Goal: Contribute content: Add original content to the website for others to see

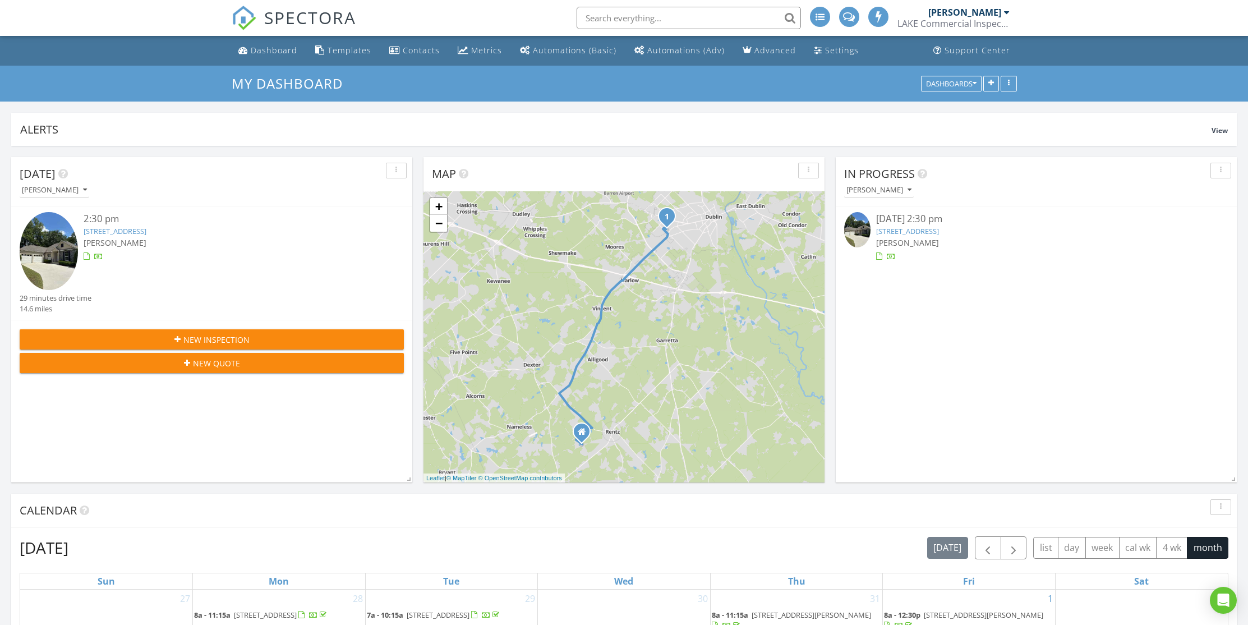
click at [228, 339] on span "New Inspection" at bounding box center [216, 340] width 66 height 12
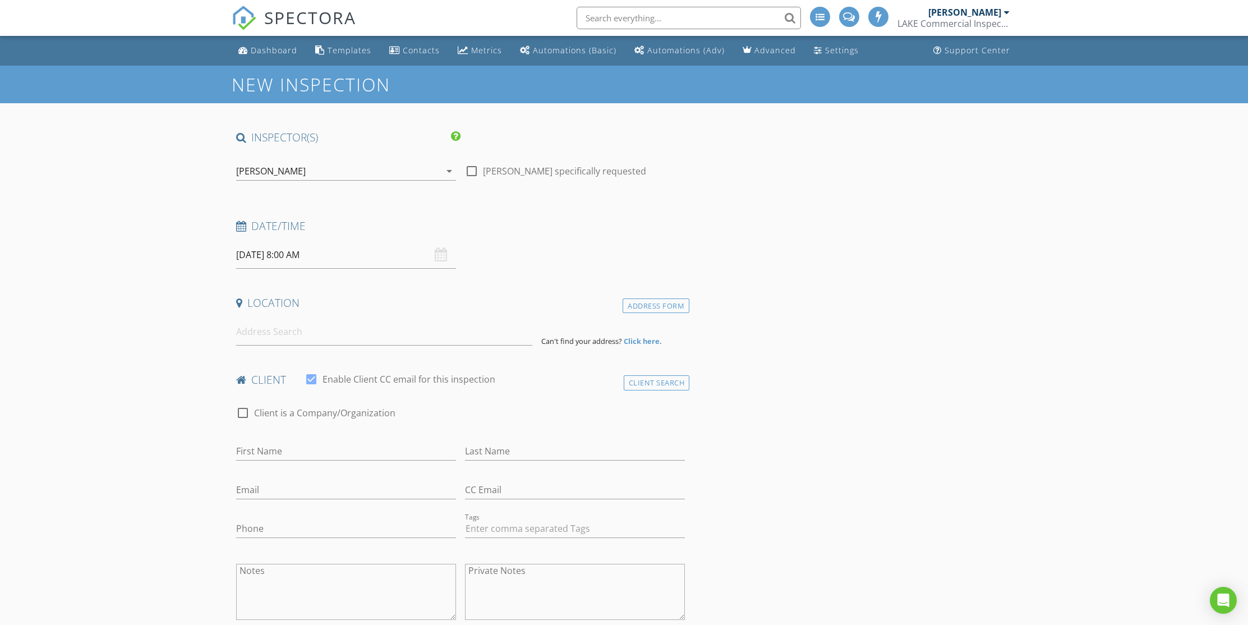
click at [329, 253] on input "[DATE] 8:00 AM" at bounding box center [346, 254] width 220 height 27
select select "8"
type input "[DATE] 8:00 AM"
click at [303, 335] on input at bounding box center [384, 331] width 296 height 27
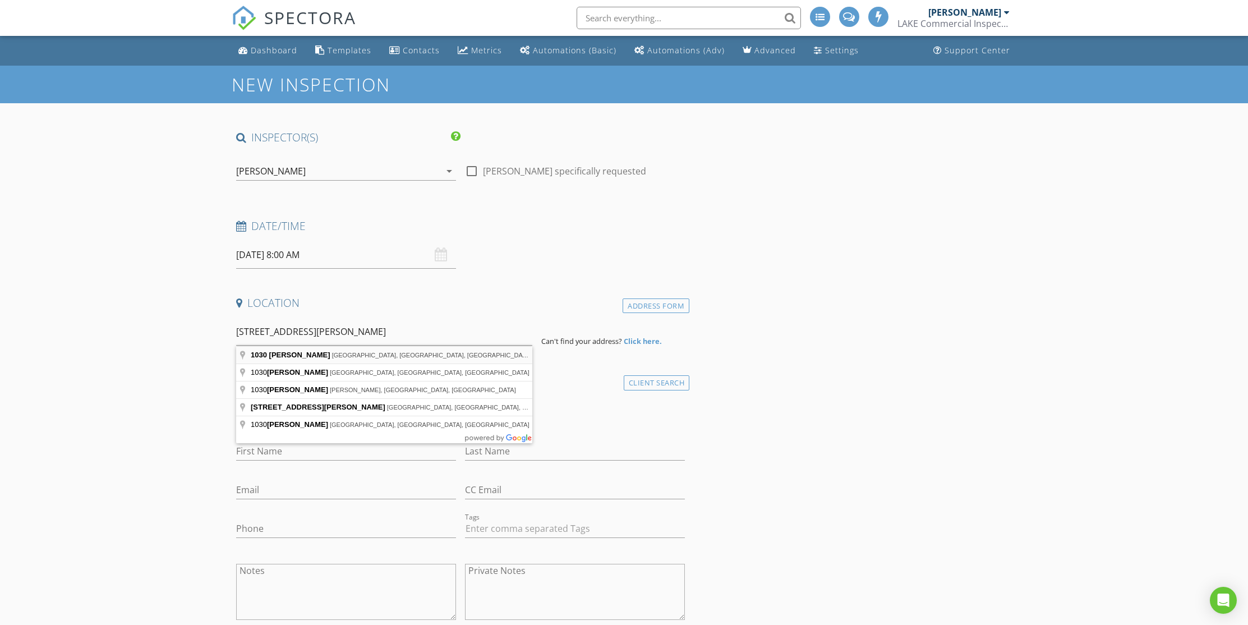
type input "1030 Cupp Lane, Greensboro, GA, USA"
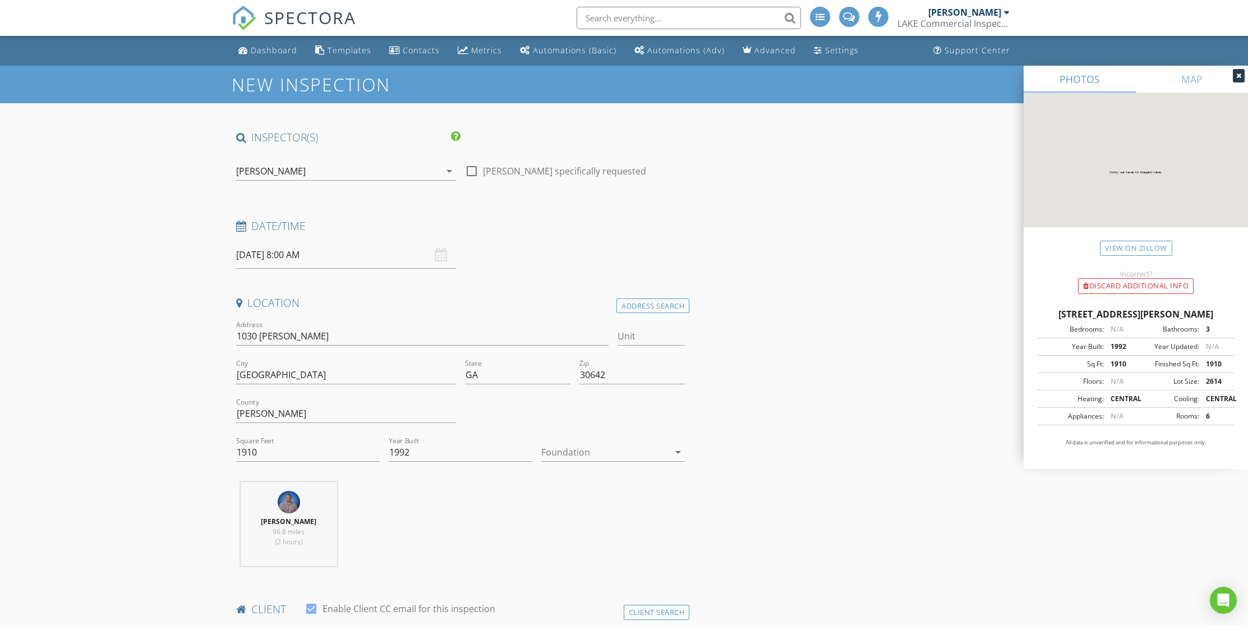
click at [623, 456] on div at bounding box center [605, 452] width 128 height 18
click at [571, 540] on div "Crawlspace" at bounding box center [613, 536] width 126 height 13
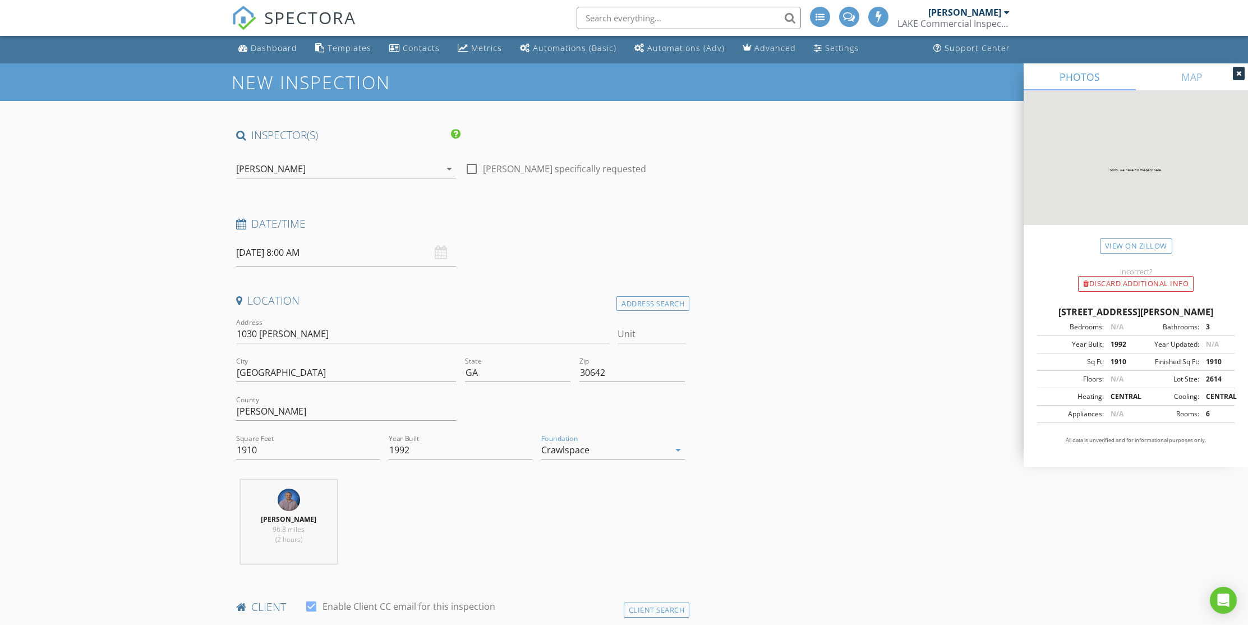
click at [428, 536] on div "Michael Bryant 96.8 miles (2 hours)" at bounding box center [461, 525] width 458 height 93
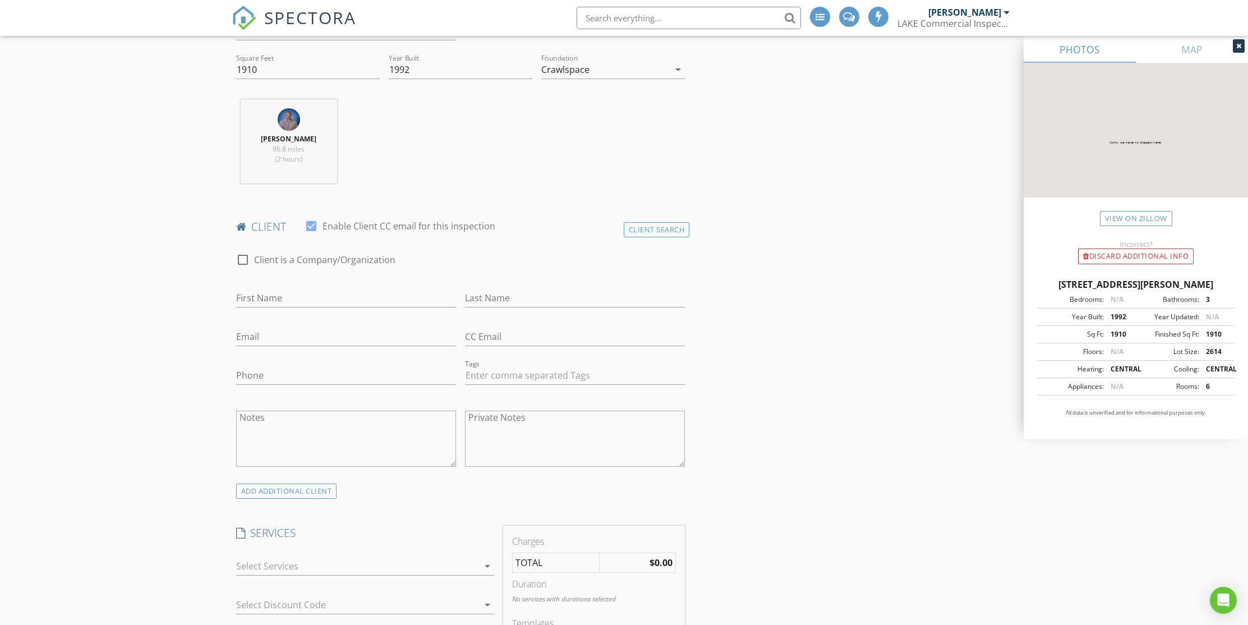
scroll to position [383, 0]
click at [354, 283] on div "First Name" at bounding box center [346, 300] width 220 height 36
click at [358, 295] on input "First Name" at bounding box center [346, 297] width 220 height 19
type input "R"
type input "Todd"
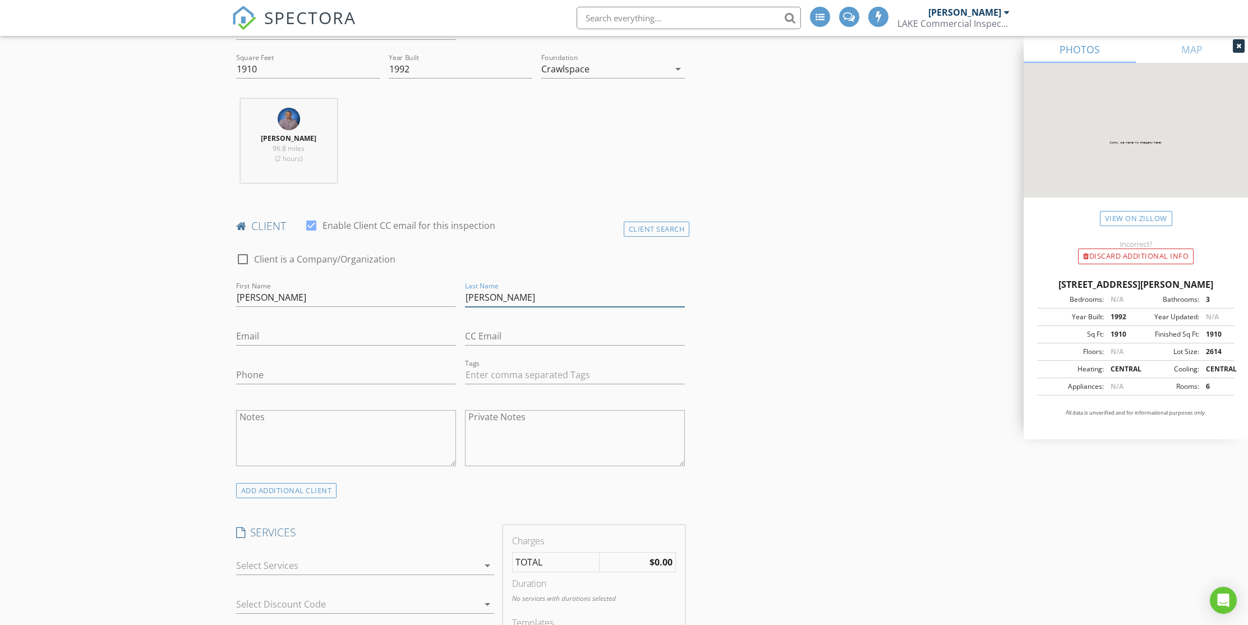
type input "Miller"
type input "thmiller371@yahoo.com"
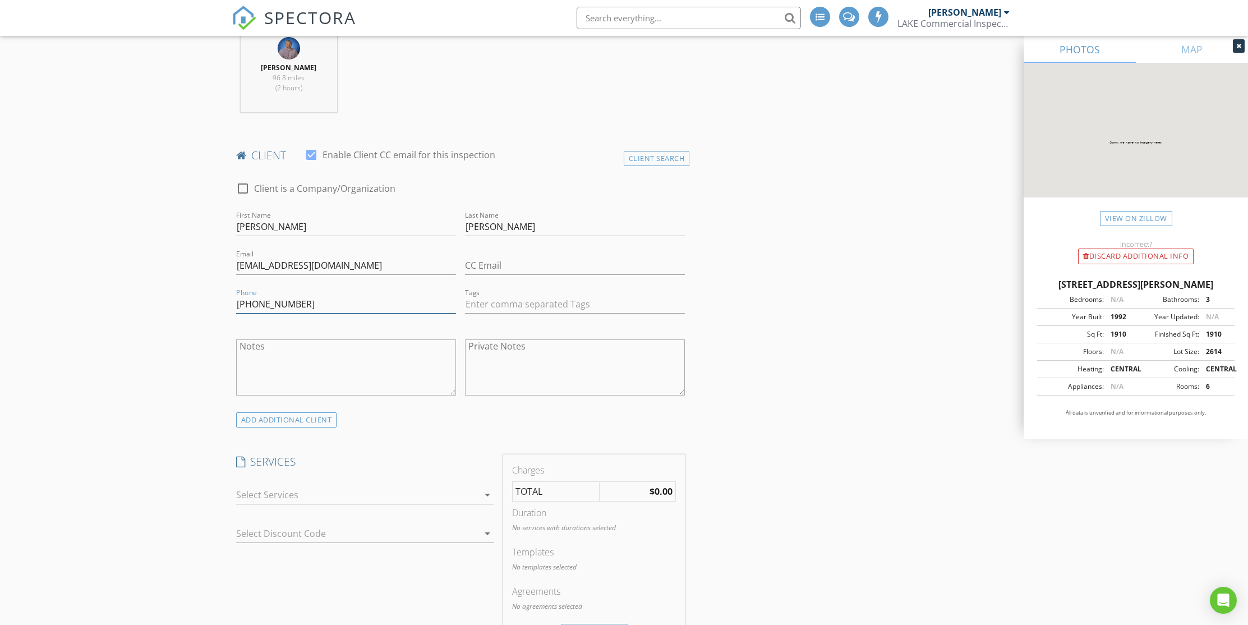
scroll to position [597, 0]
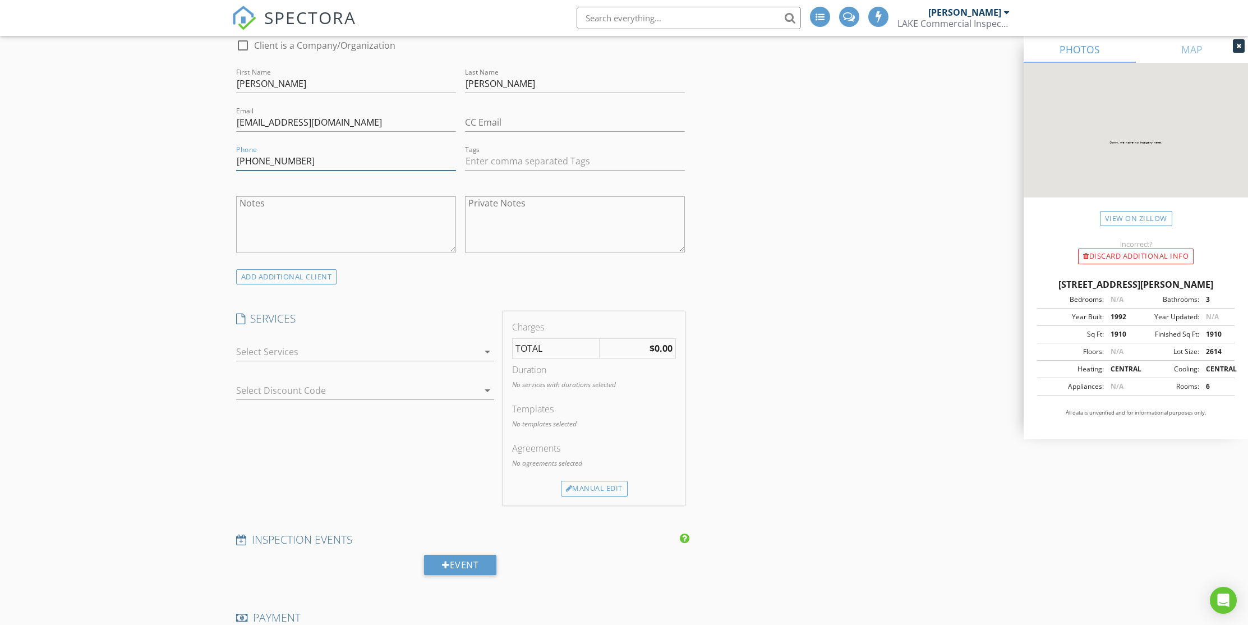
type input "770-294-2186"
click at [283, 350] on div at bounding box center [357, 352] width 242 height 18
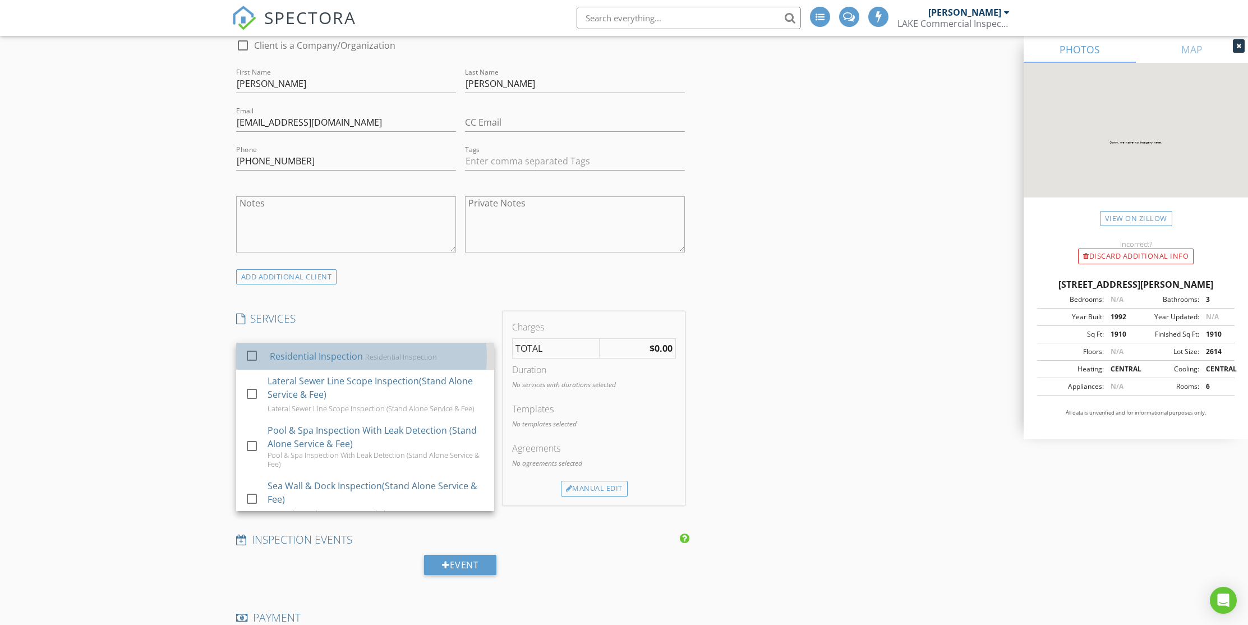
click at [292, 361] on div "Residential Inspection" at bounding box center [315, 355] width 93 height 13
checkbox input "true"
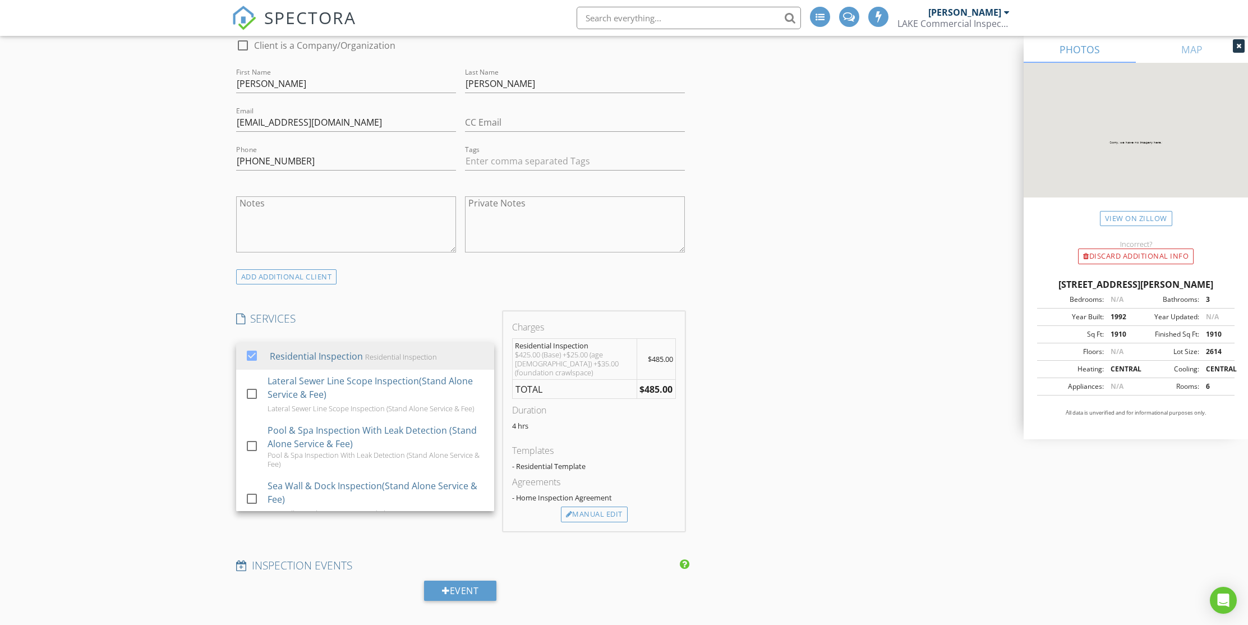
click at [191, 358] on div "New Inspection INSPECTOR(S) check_box Michael Bryant PRIMARY Michael Bryant arr…" at bounding box center [624, 564] width 1248 height 2191
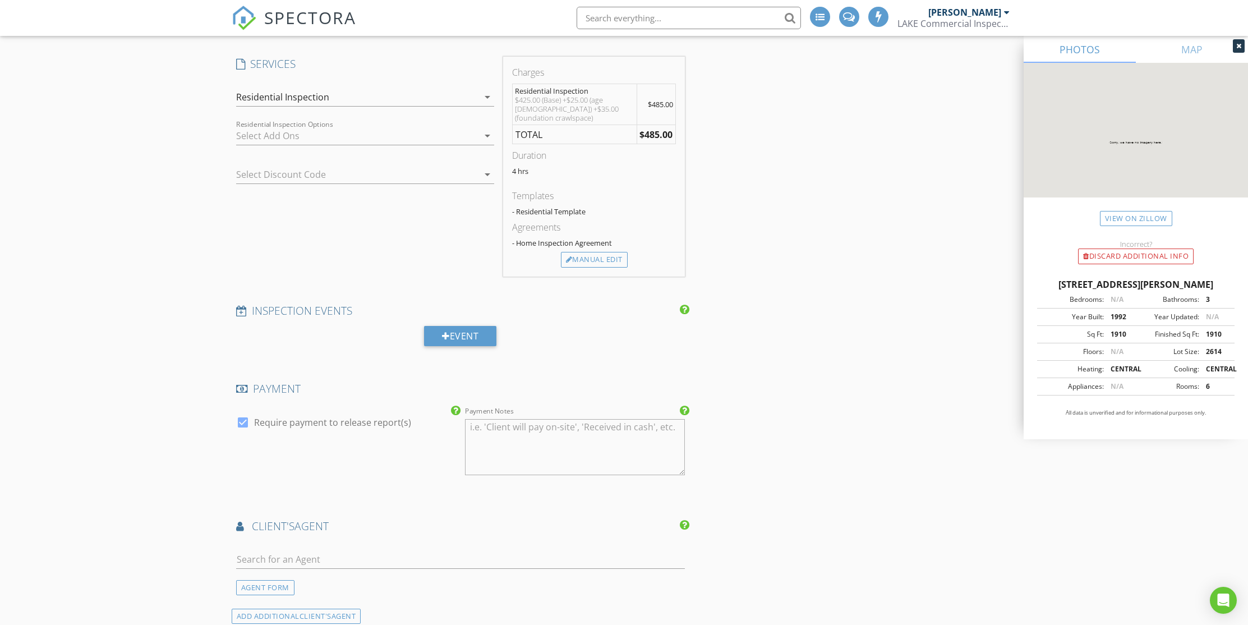
scroll to position [971, 0]
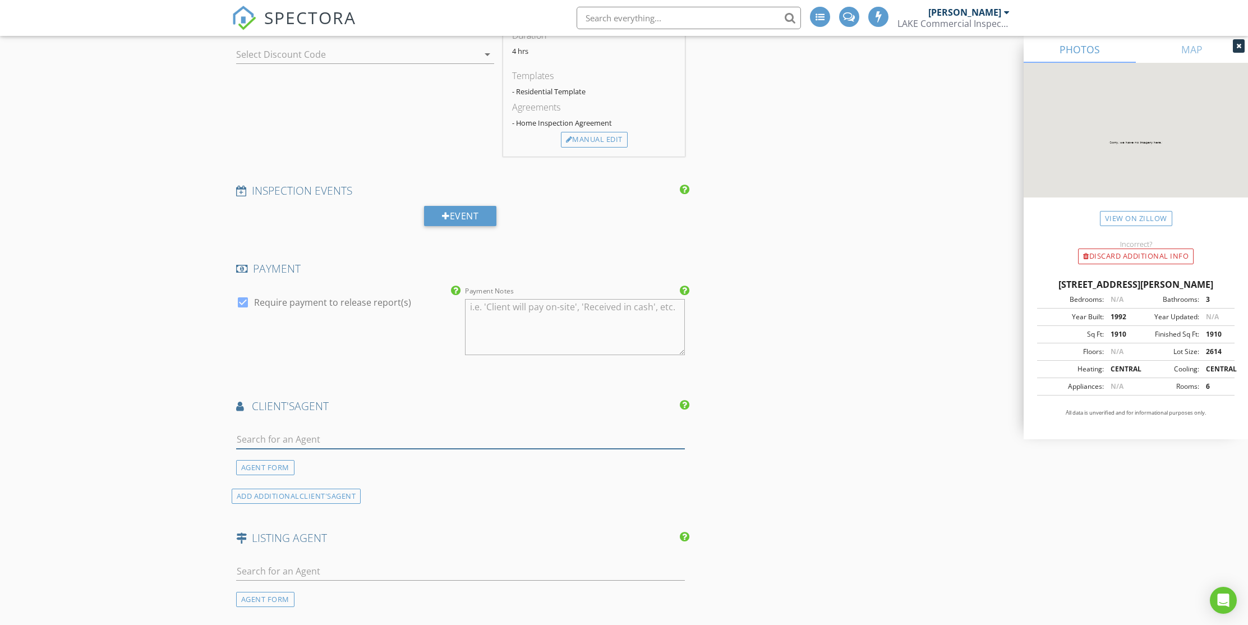
click at [271, 430] on input "text" at bounding box center [460, 439] width 449 height 19
click at [269, 460] on div "AGENT FORM" at bounding box center [265, 467] width 58 height 15
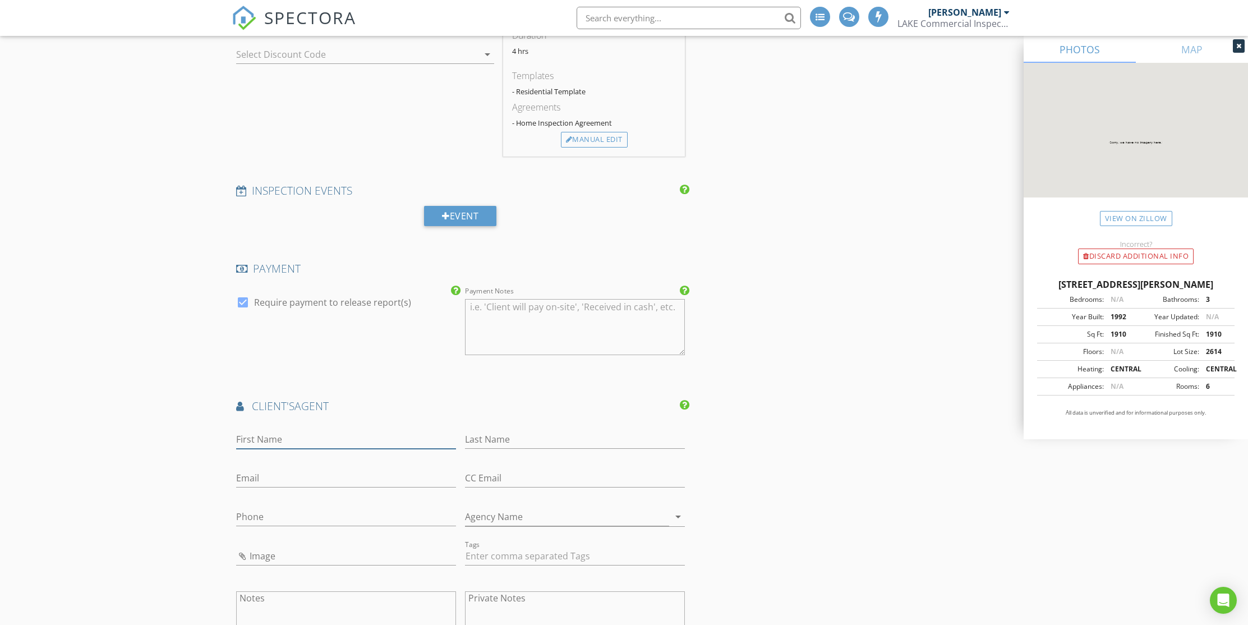
click at [270, 432] on input "First Name" at bounding box center [346, 439] width 220 height 19
type input "Mary"
click at [253, 469] on input "Email" at bounding box center [346, 478] width 220 height 19
click at [248, 508] on input "Phone" at bounding box center [346, 517] width 220 height 19
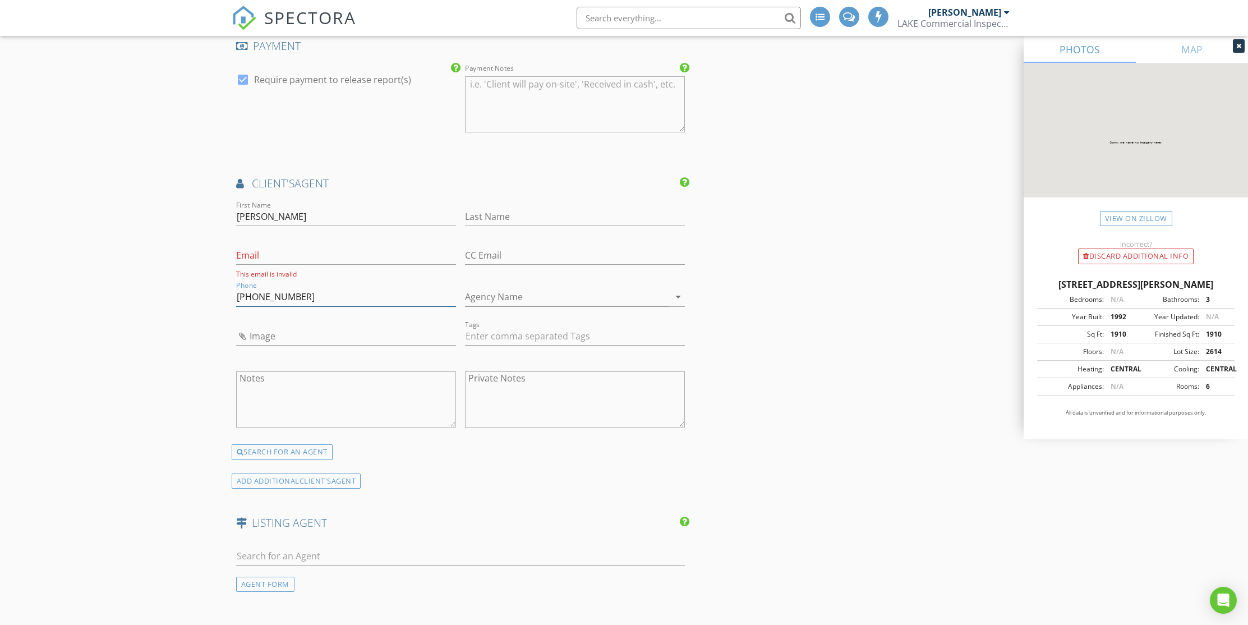
scroll to position [1069, 0]
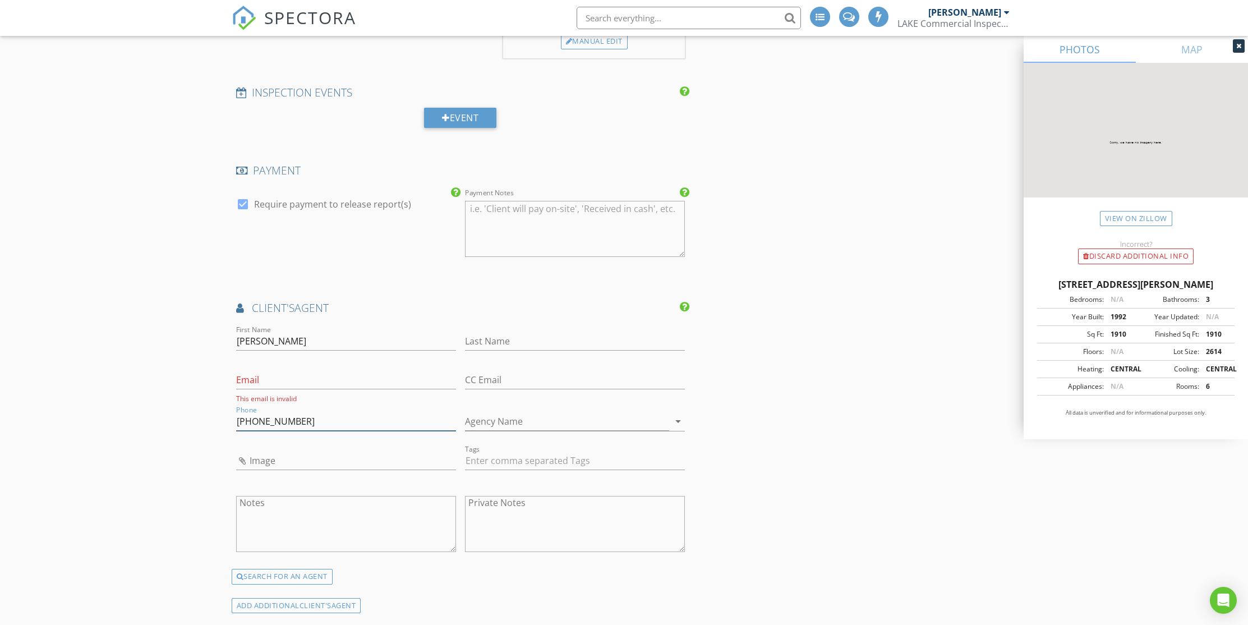
type input "407-488-4069"
click at [264, 335] on input "Mary" at bounding box center [346, 341] width 220 height 19
click at [278, 412] on input "407-488-4069" at bounding box center [346, 421] width 220 height 19
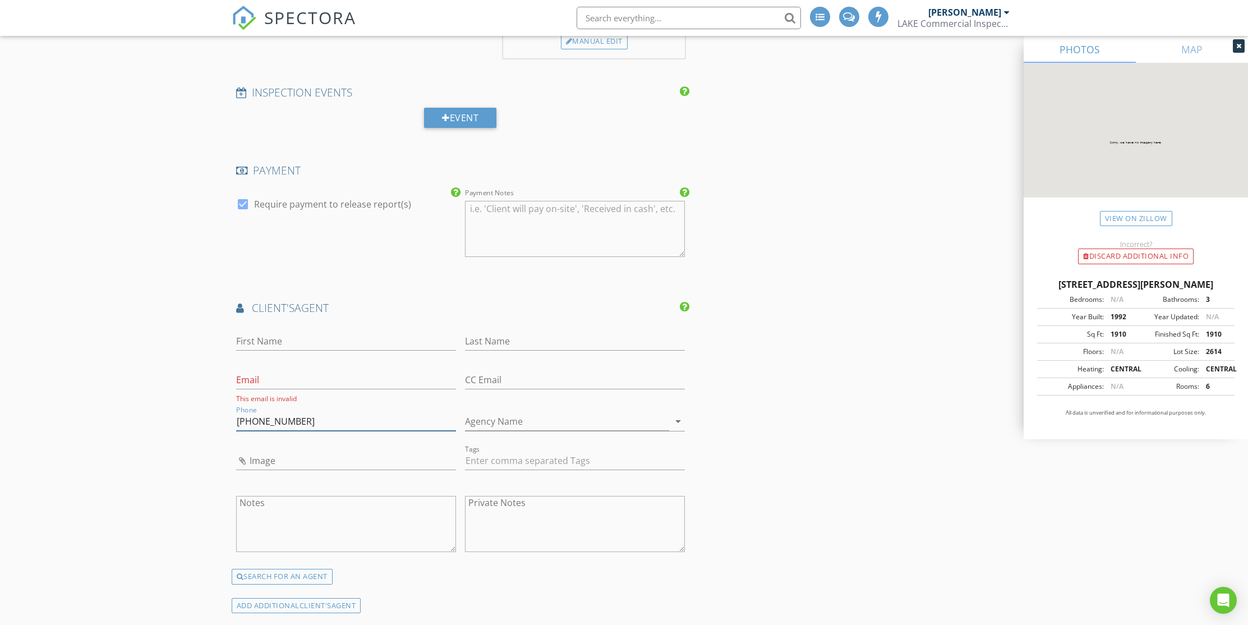
click at [278, 412] on input "407-488-4069" at bounding box center [346, 421] width 220 height 19
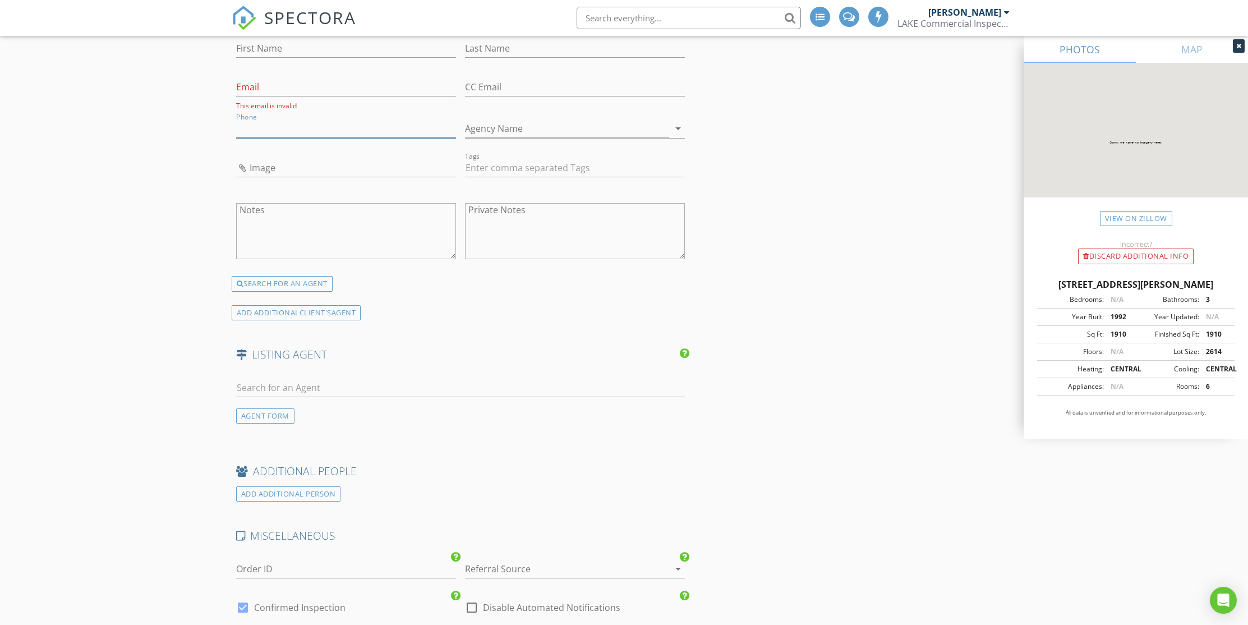
scroll to position [1363, 0]
click at [253, 408] on div "AGENT FORM" at bounding box center [265, 415] width 58 height 15
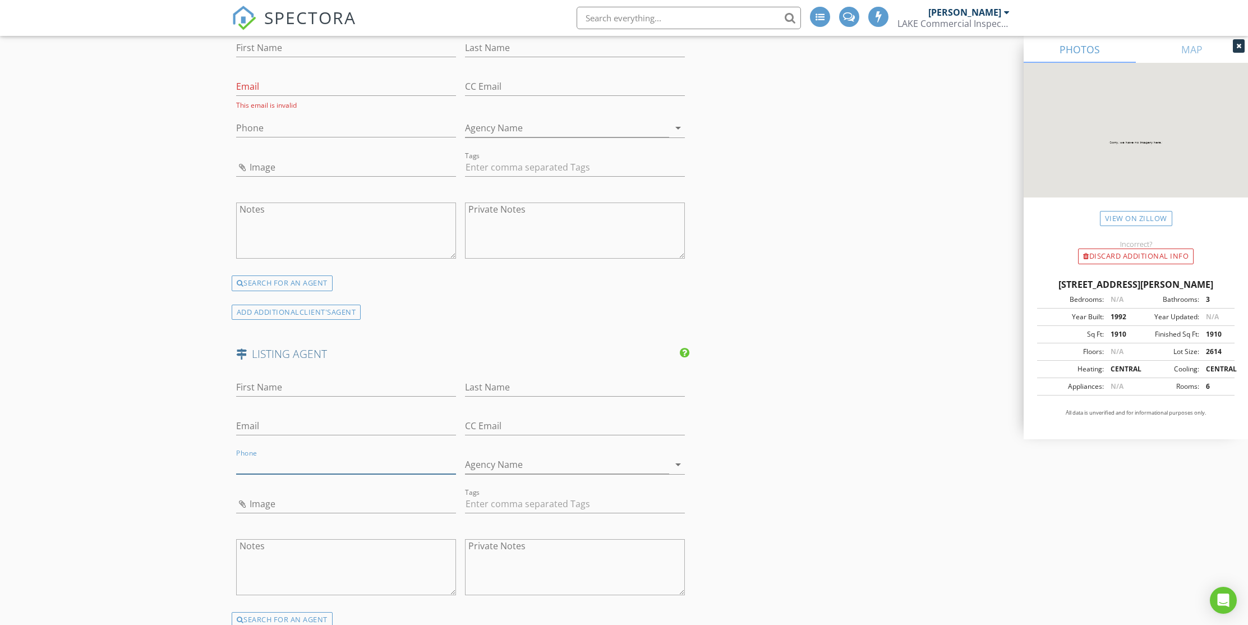
paste input "407-488-4069"
type input "407-488-4069"
click at [280, 378] on input "First Name" at bounding box center [346, 387] width 220 height 19
type input "Mary"
click at [169, 431] on div "New Inspection INSPECTOR(S) check_box Michael Bryant PRIMARY Michael Bryant arr…" at bounding box center [624, 12] width 1248 height 2618
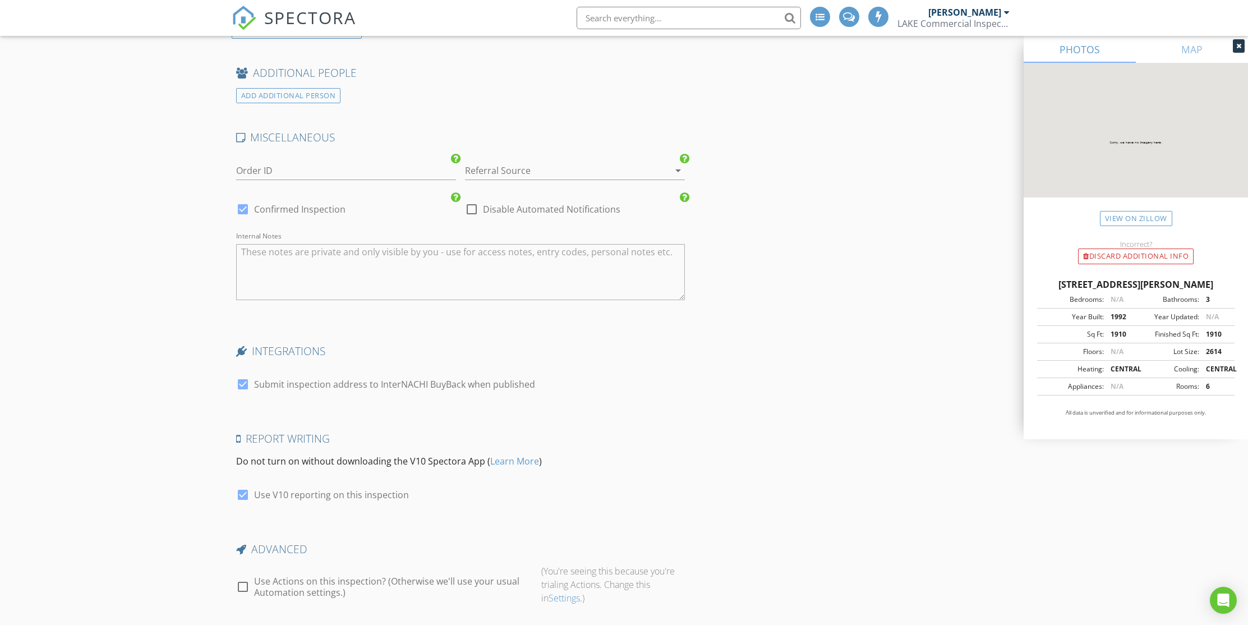
scroll to position [2049, 0]
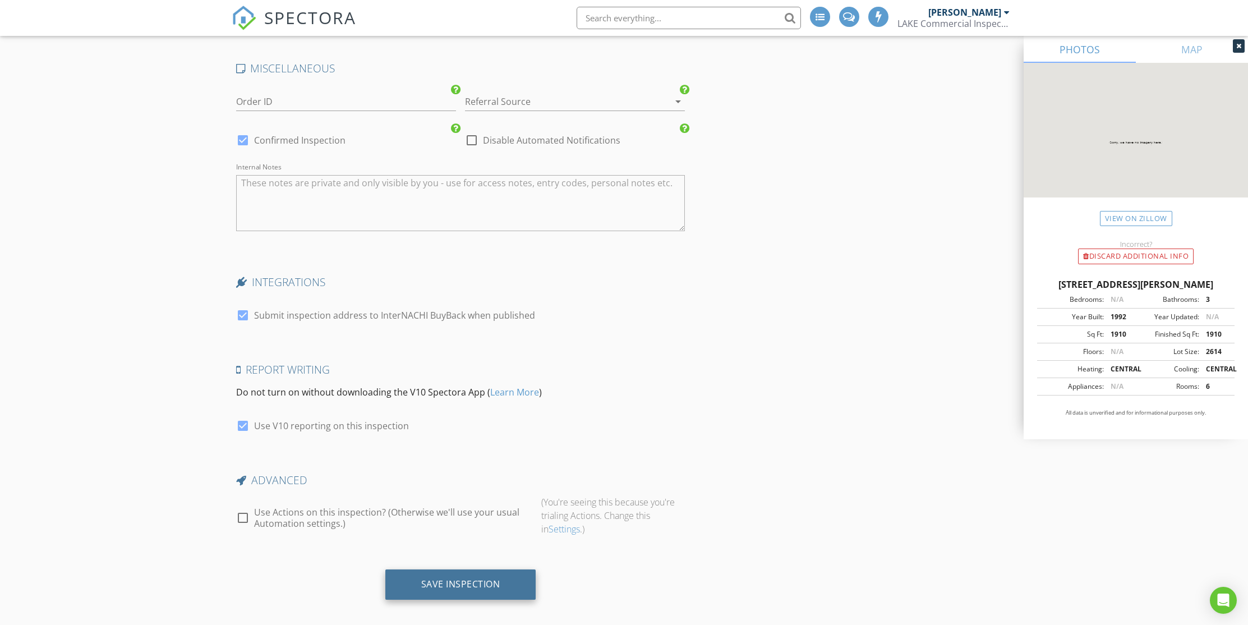
click at [450, 578] on div "Save Inspection" at bounding box center [460, 583] width 79 height 11
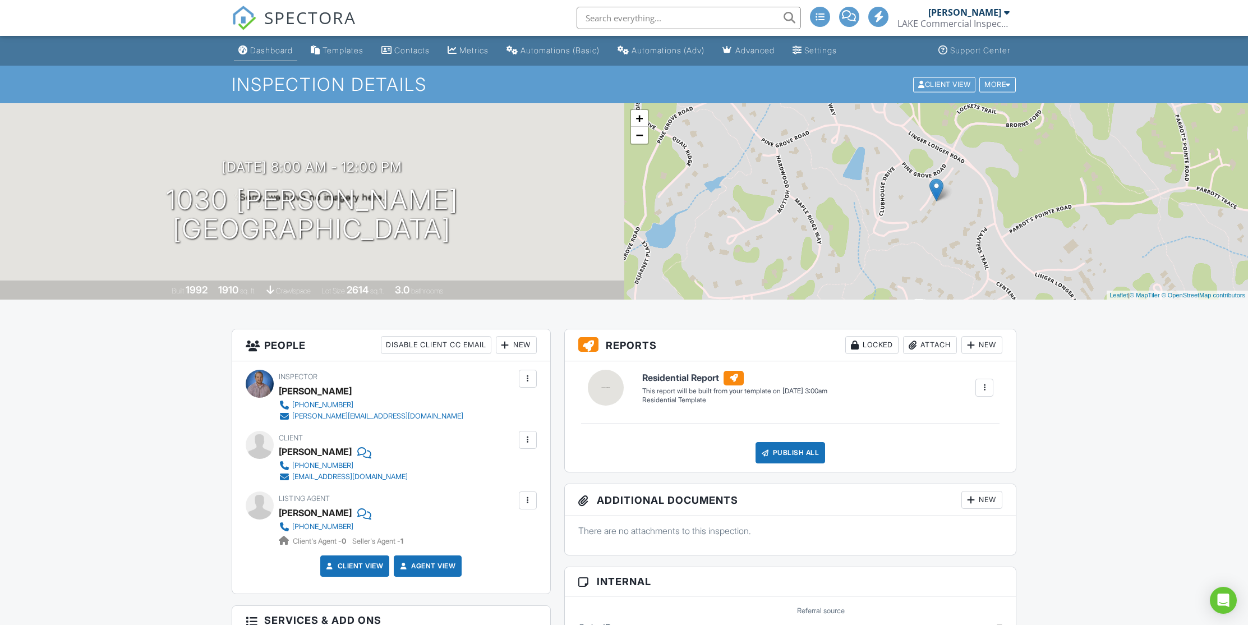
click at [296, 46] on link "Dashboard" at bounding box center [265, 50] width 63 height 21
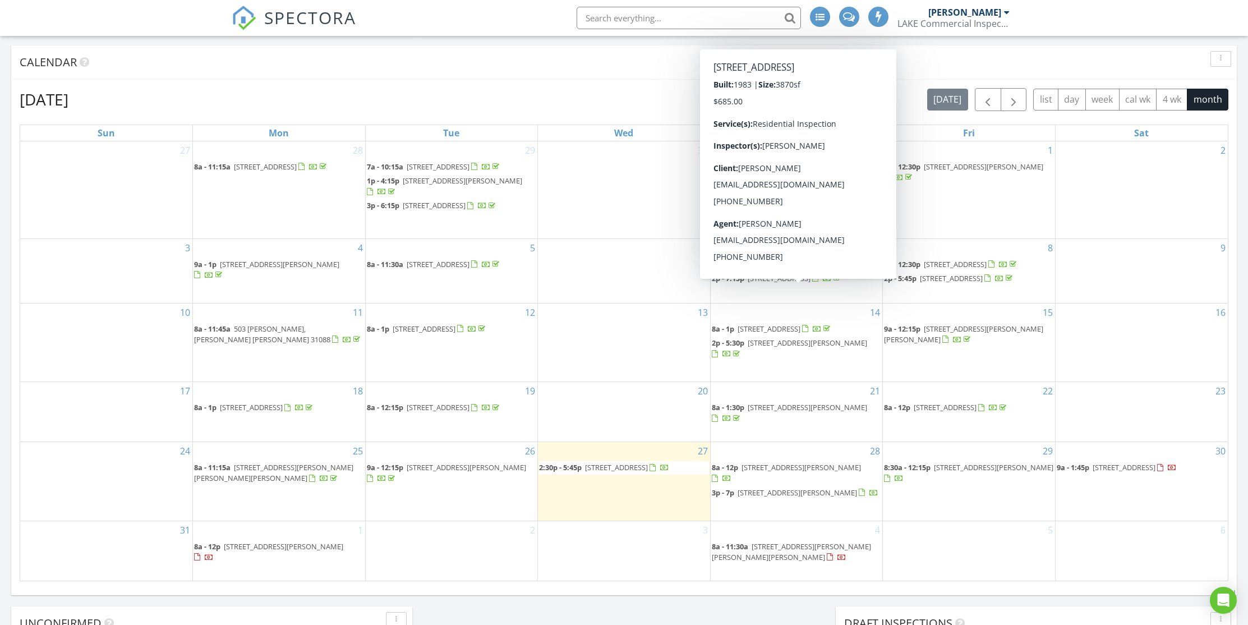
scroll to position [449, 0]
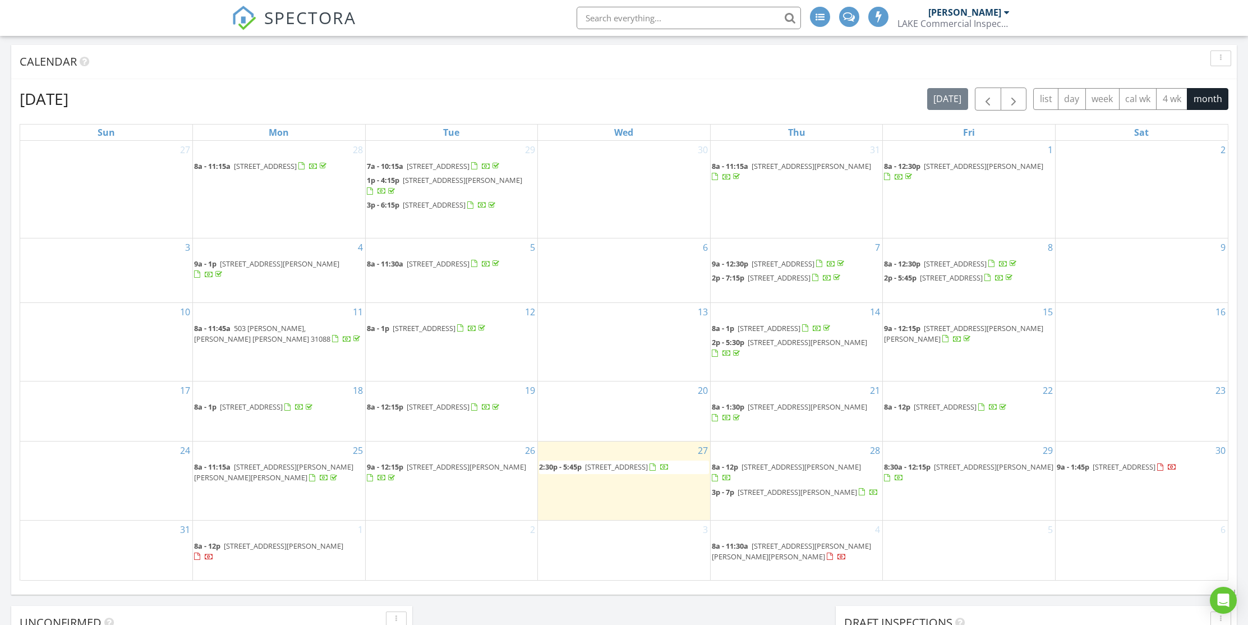
click at [1155, 472] on span "210 W Lakeview Dr, Milledgeville 31061" at bounding box center [1123, 467] width 63 height 10
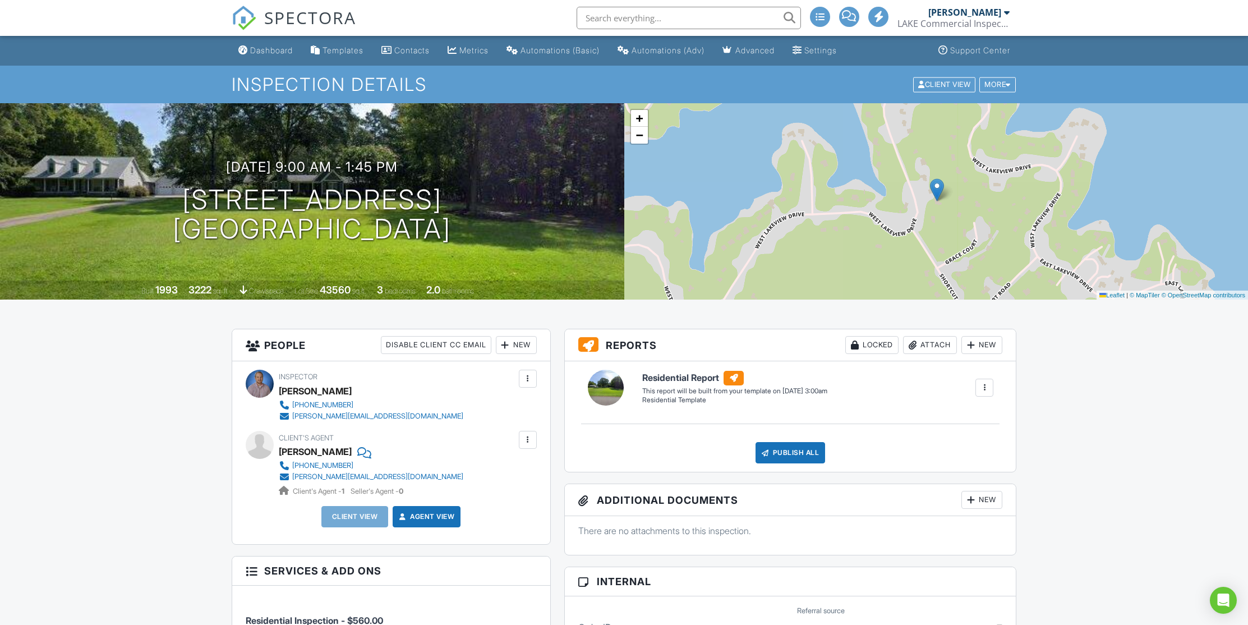
click at [514, 345] on div "New" at bounding box center [516, 345] width 41 height 18
click at [534, 382] on li "Client" at bounding box center [556, 379] width 110 height 28
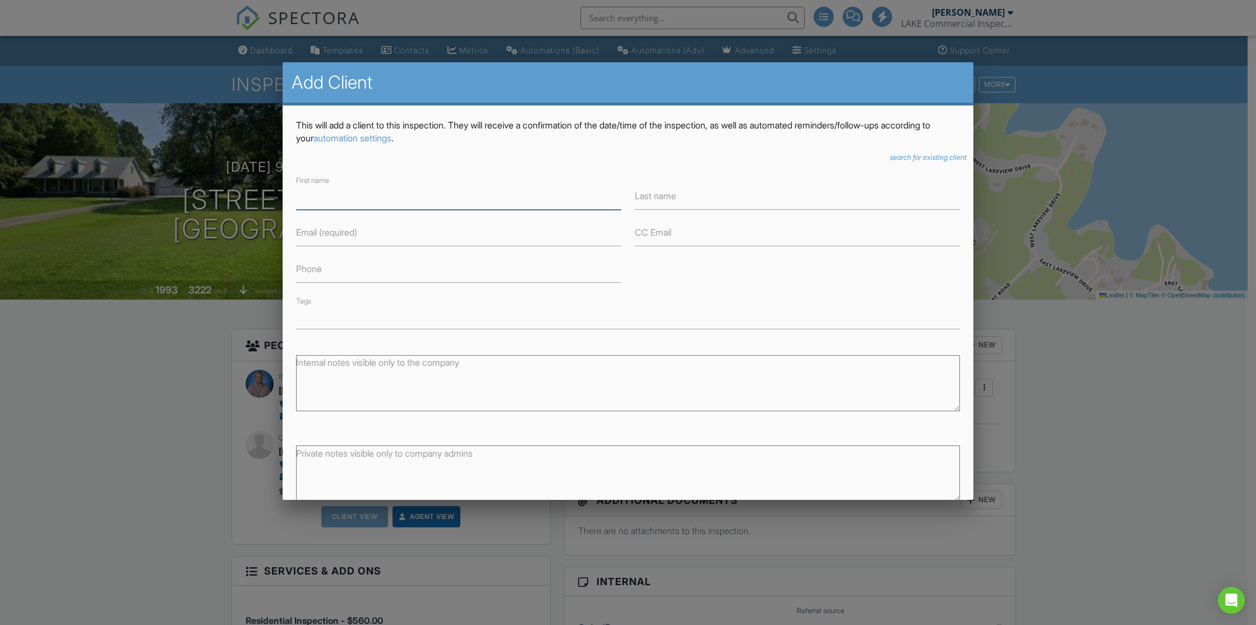
click at [379, 200] on input "First name" at bounding box center [458, 195] width 325 height 27
type input "[PERSON_NAME]"
type input "[EMAIL_ADDRESS][DOMAIN_NAME]"
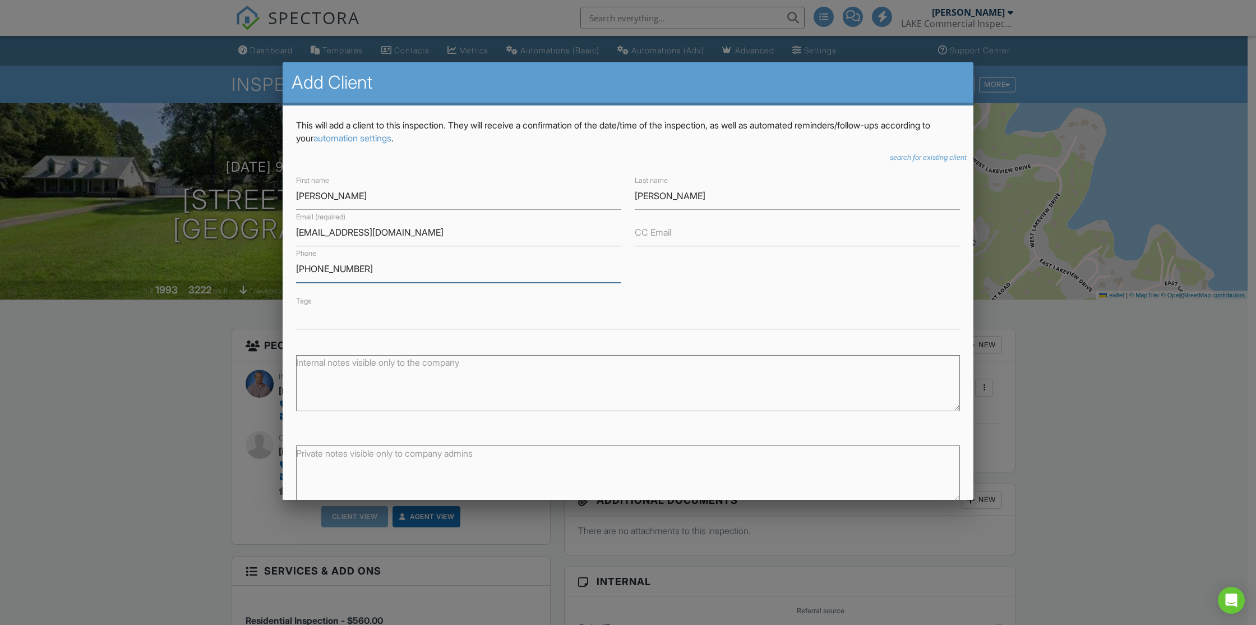
scroll to position [64, 0]
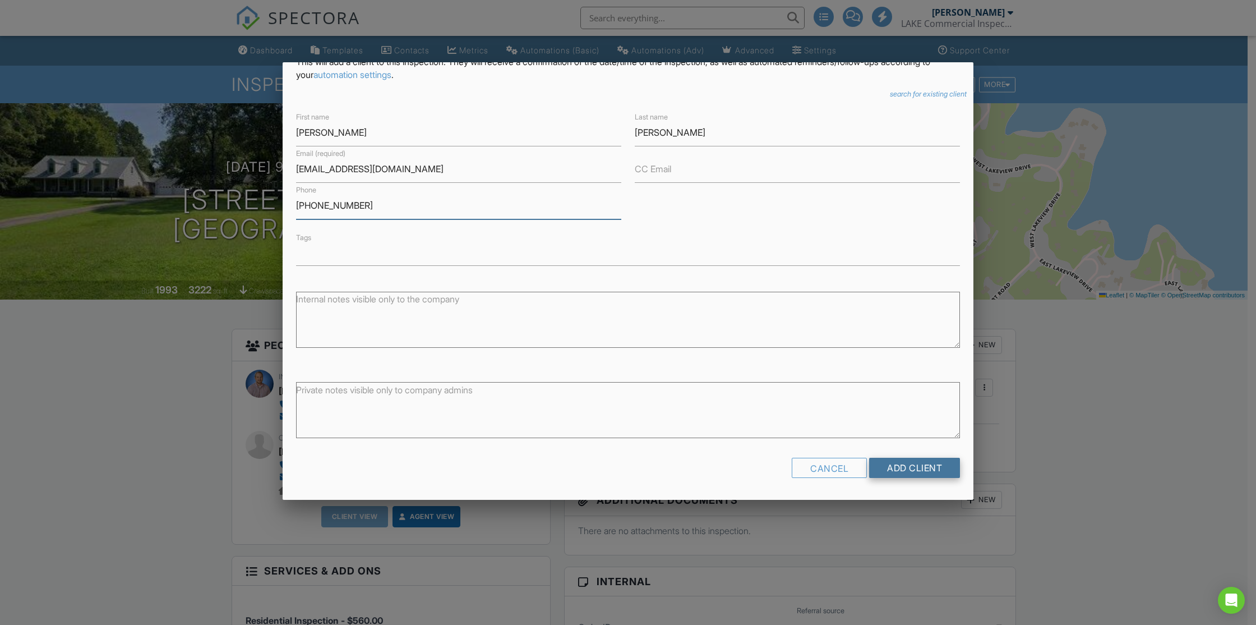
type input "[PHONE_NUMBER]"
click at [911, 470] on input "Add Client" at bounding box center [914, 468] width 91 height 20
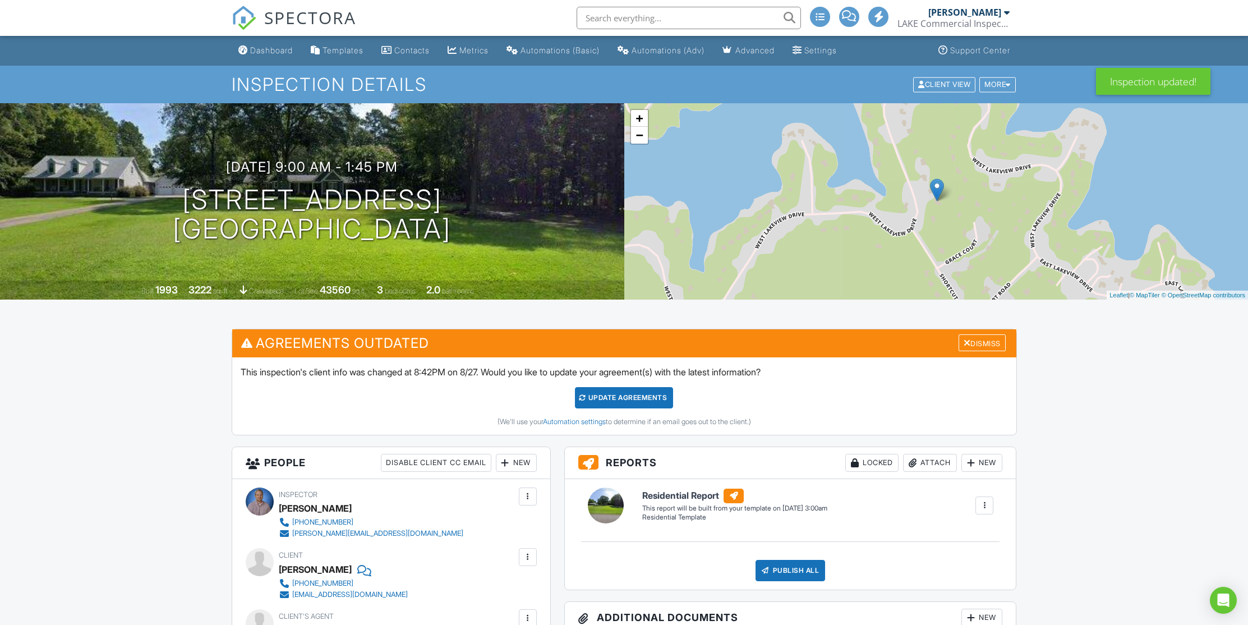
click at [644, 402] on div "Update Agreements" at bounding box center [624, 397] width 98 height 21
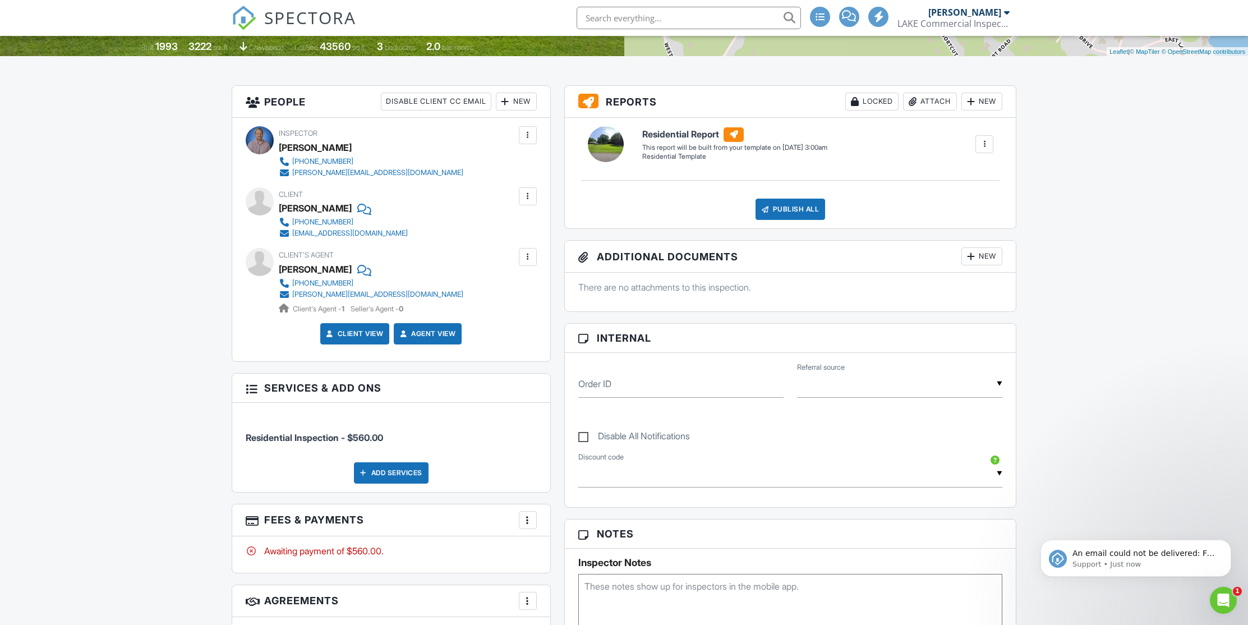
scroll to position [213, 0]
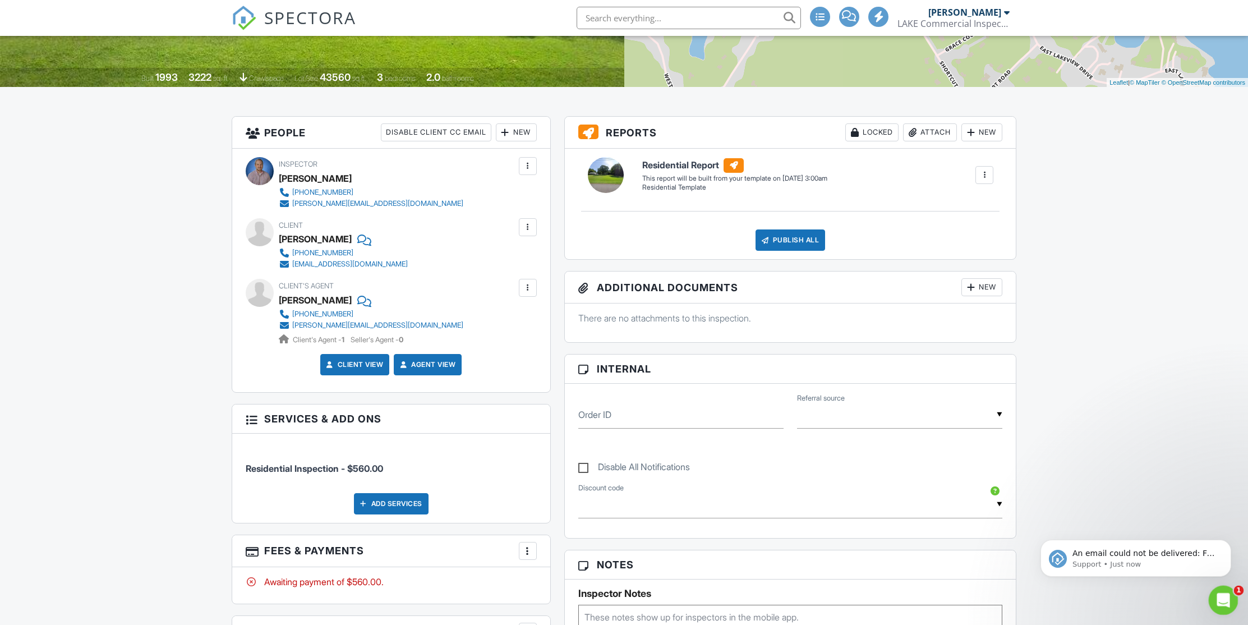
click at [1215, 593] on div "Open Intercom Messenger" at bounding box center [1221, 598] width 37 height 37
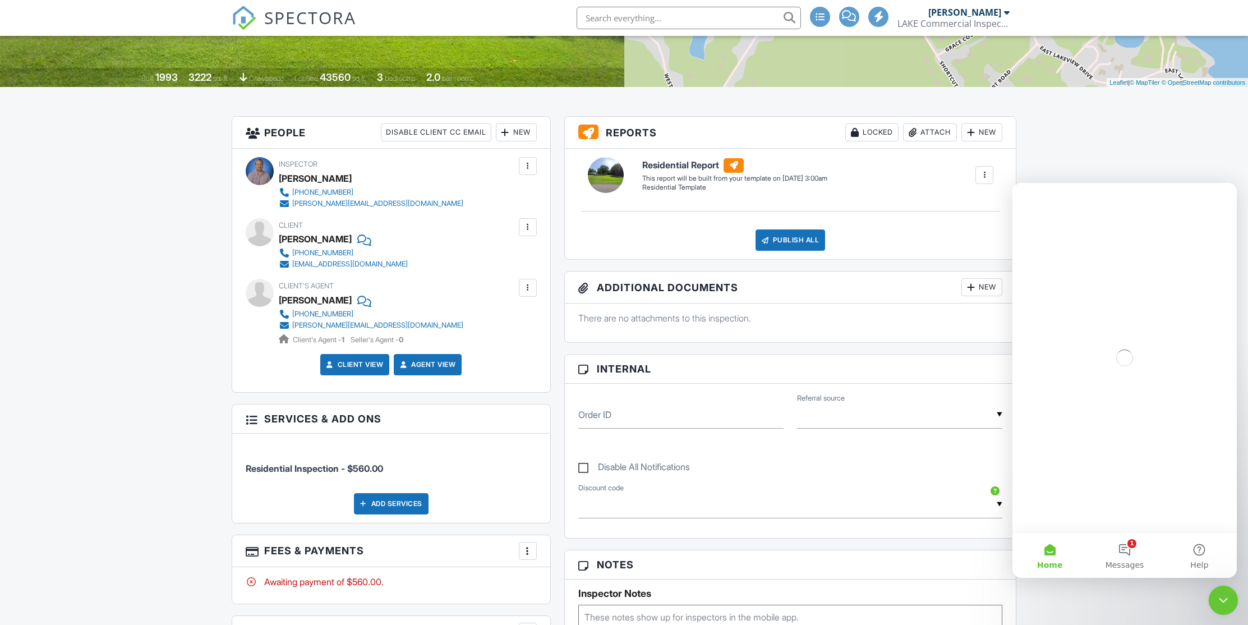
scroll to position [0, 0]
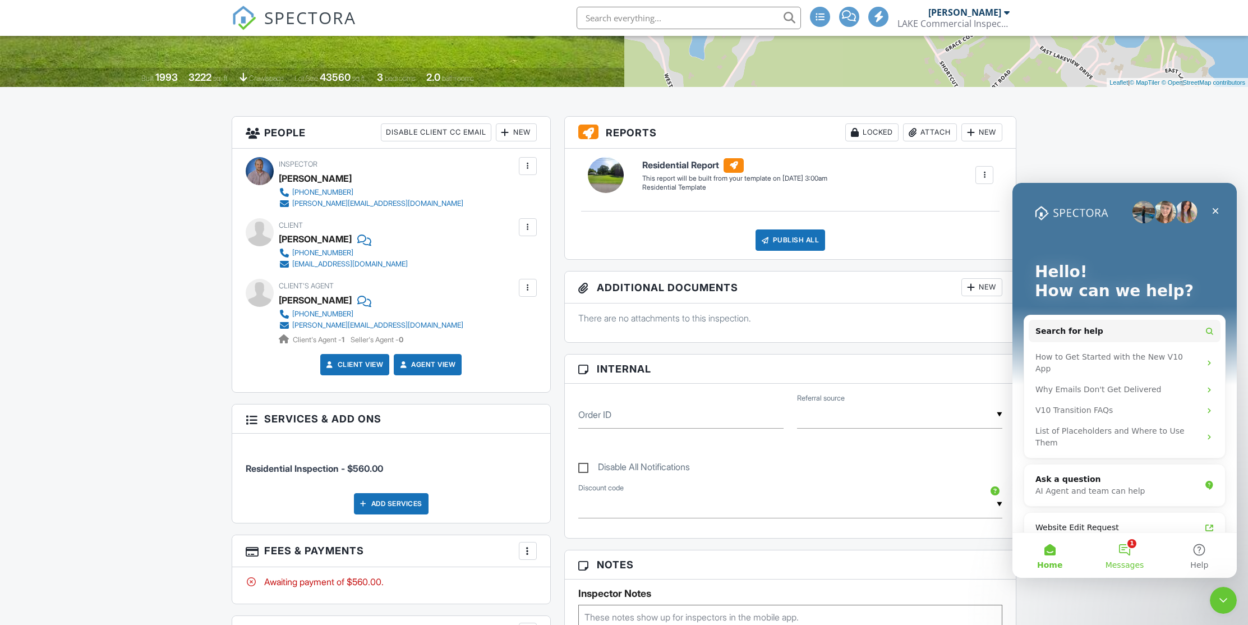
click at [1122, 548] on button "1 Messages" at bounding box center [1124, 555] width 75 height 45
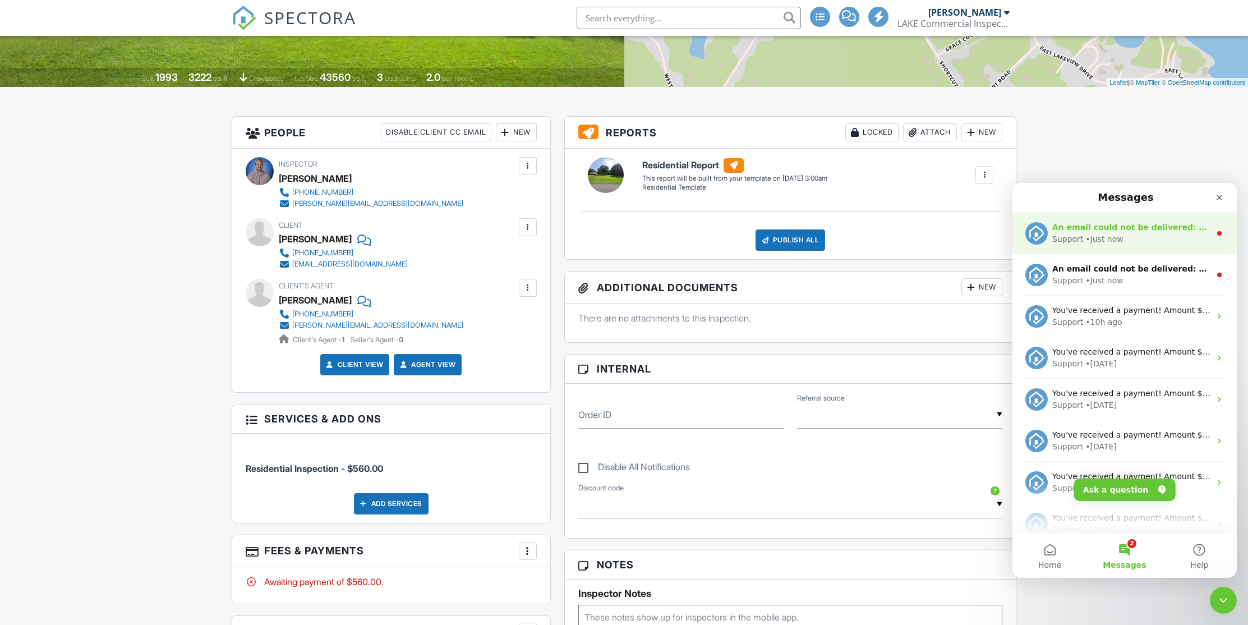
click at [1141, 242] on div "Support • Just now" at bounding box center [1131, 239] width 158 height 12
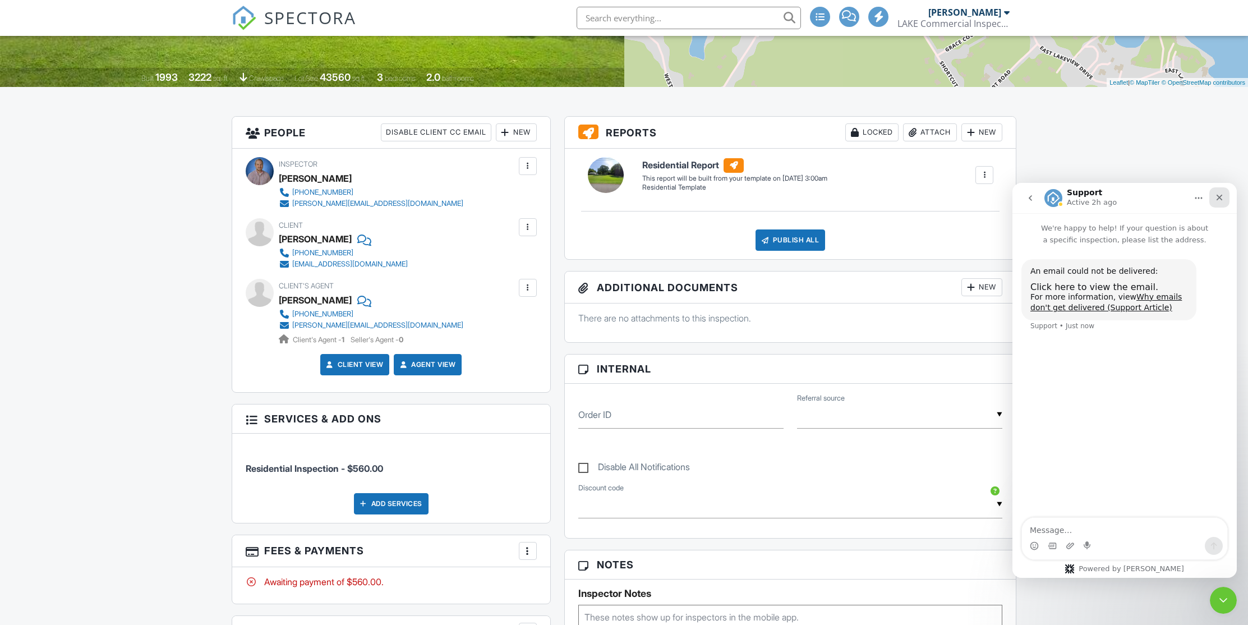
click at [1217, 200] on icon "Close" at bounding box center [1219, 197] width 9 height 9
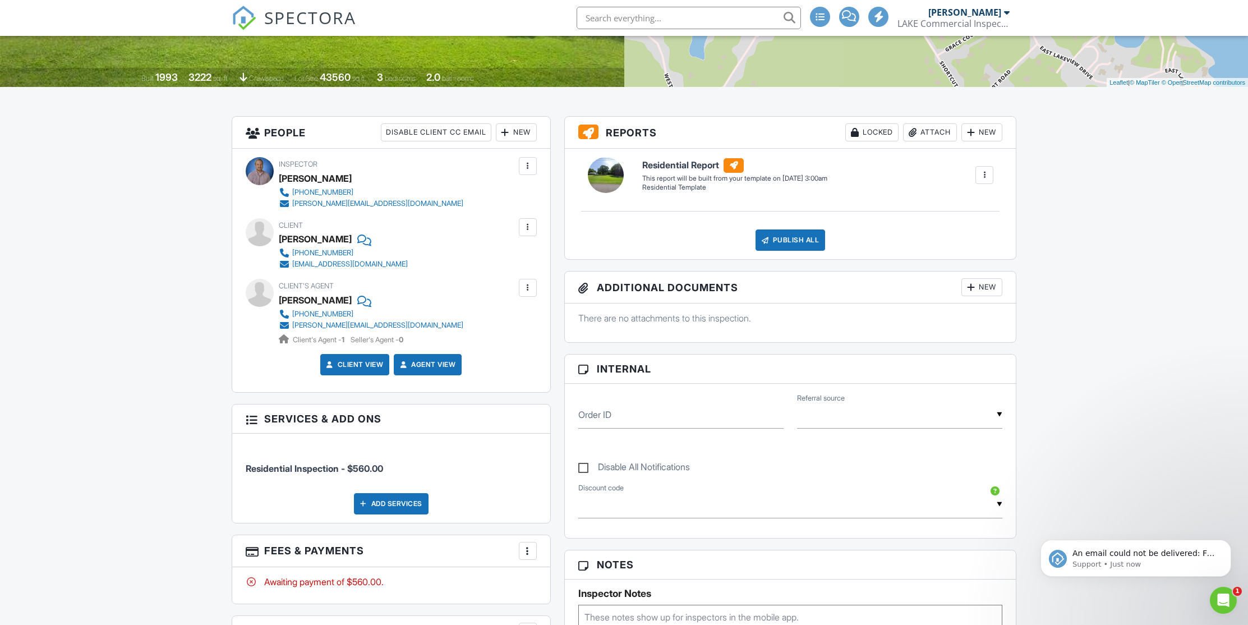
click at [525, 224] on div at bounding box center [527, 227] width 11 height 11
click at [449, 259] on li "Edit" at bounding box center [467, 261] width 125 height 28
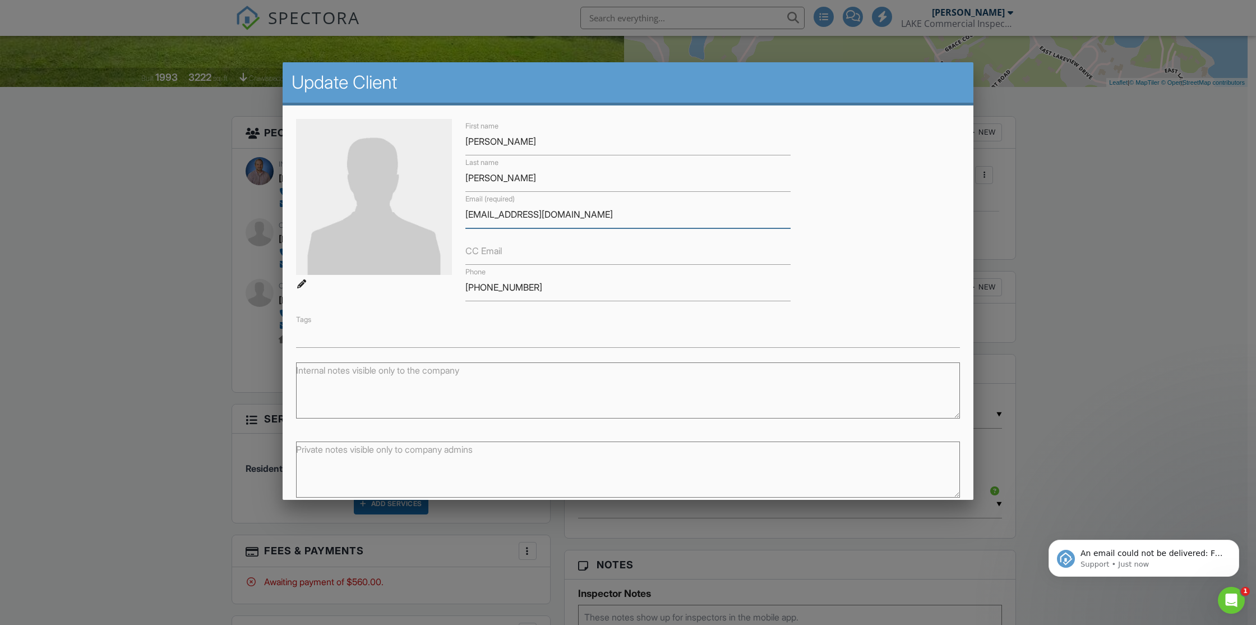
click at [485, 219] on input "gtfan@gmail.com" at bounding box center [627, 214] width 325 height 27
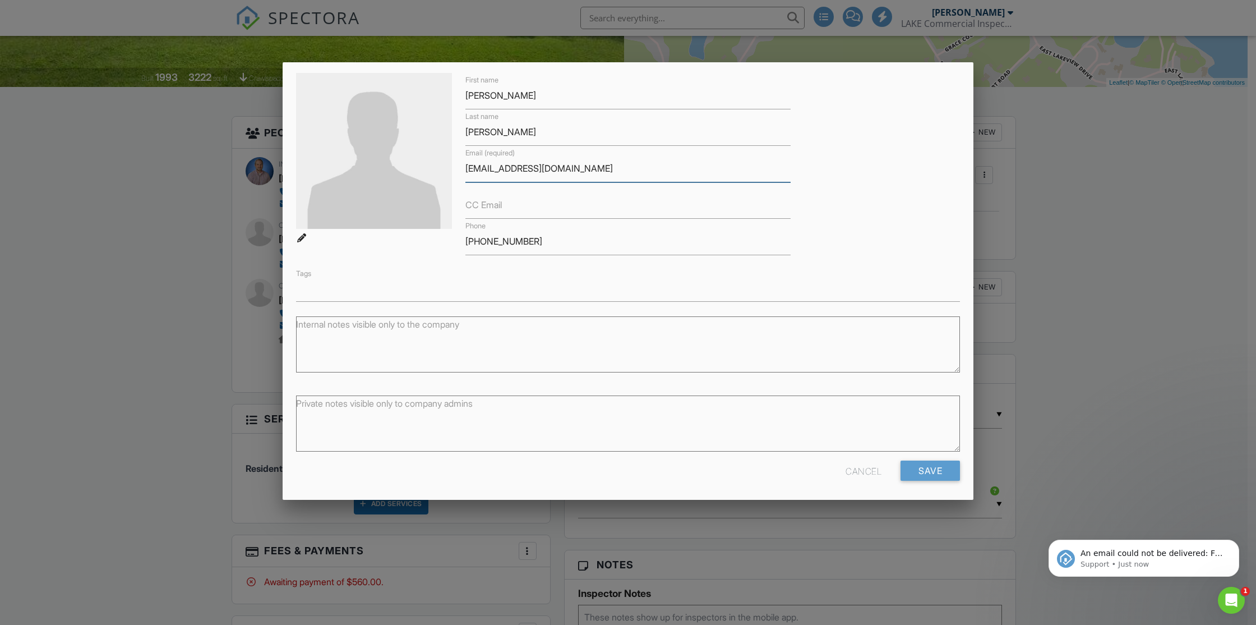
scroll to position [49, 0]
type input "gtfan73@gmail.com"
click at [948, 471] on input "Save" at bounding box center [930, 468] width 59 height 20
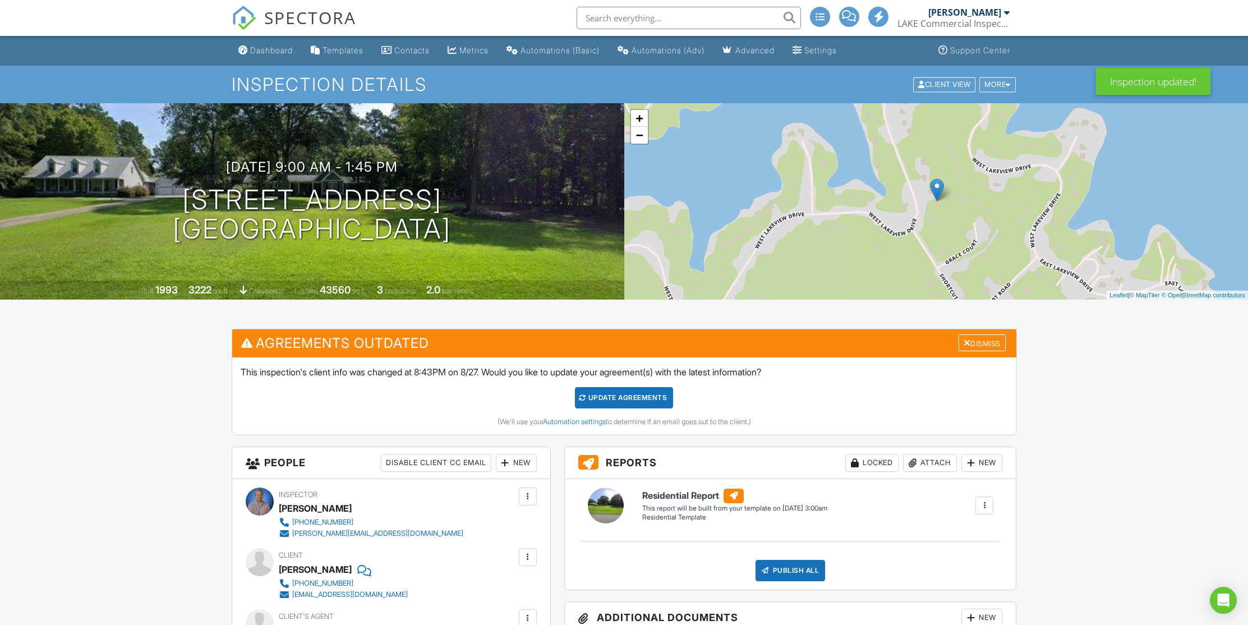
click at [638, 398] on div "Update Agreements" at bounding box center [624, 397] width 98 height 21
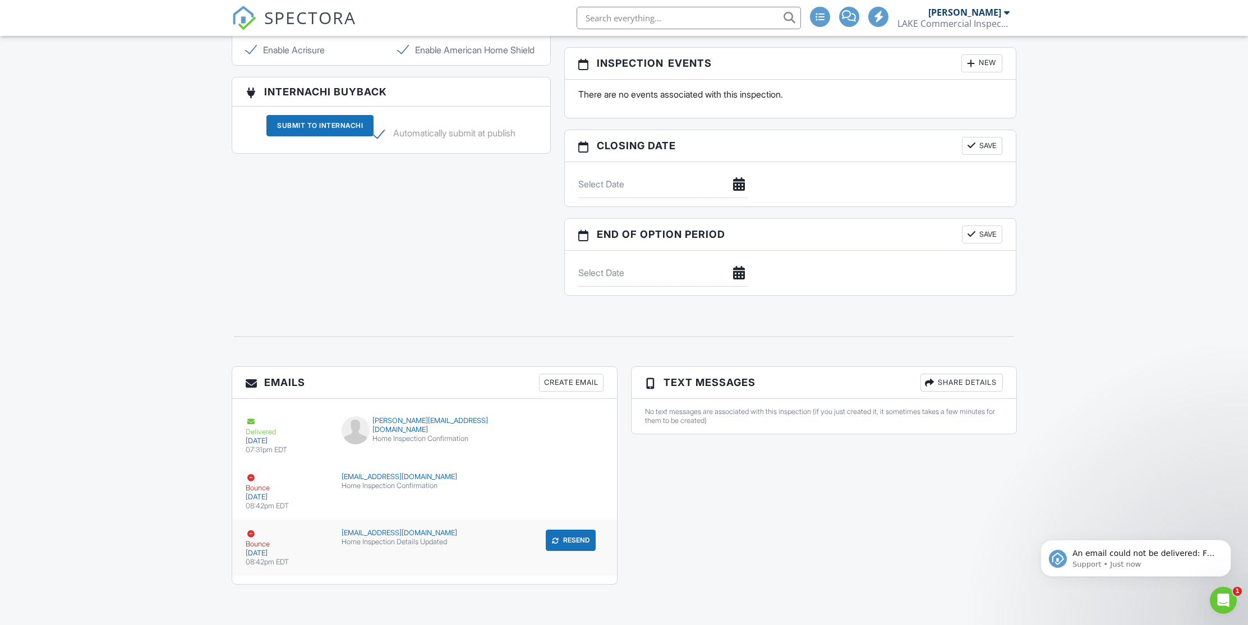
click at [574, 535] on button "Resend" at bounding box center [571, 539] width 50 height 21
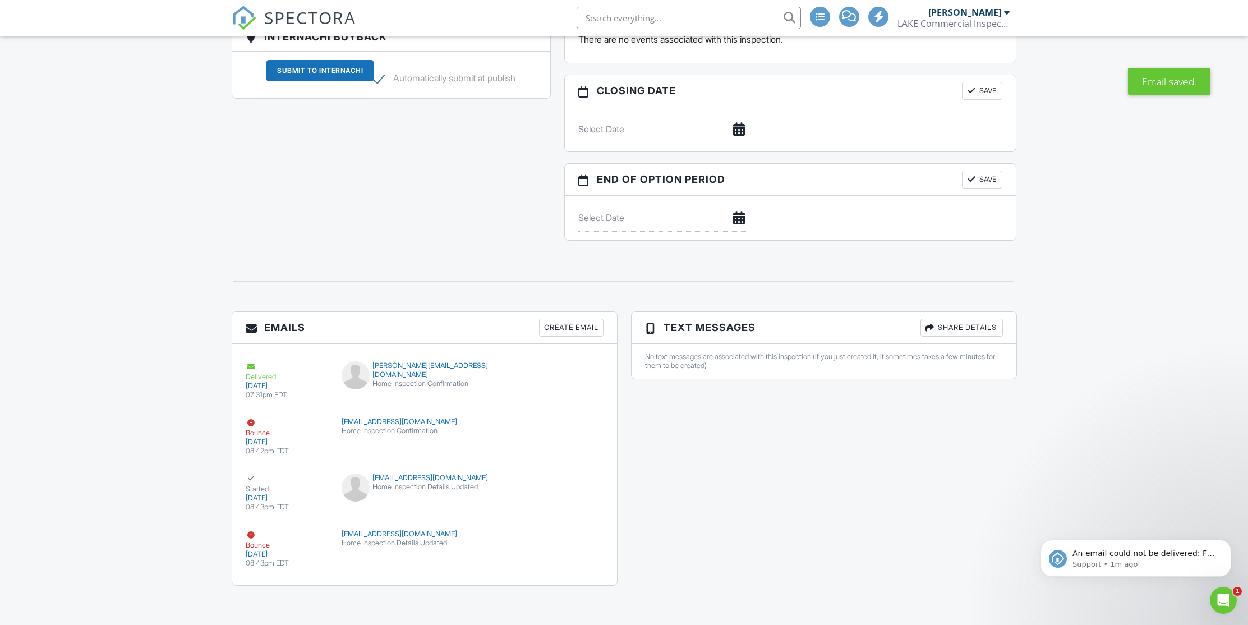
scroll to position [1100, 0]
click at [1221, 593] on icon "Open Intercom Messenger" at bounding box center [1221, 598] width 19 height 19
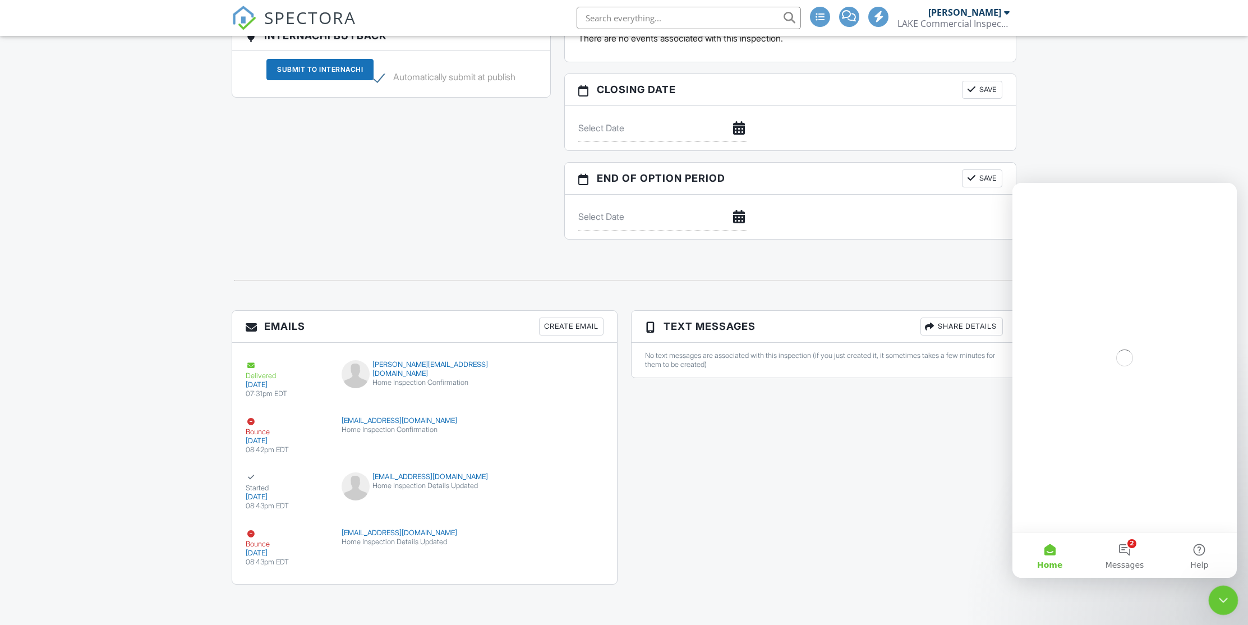
scroll to position [0, 0]
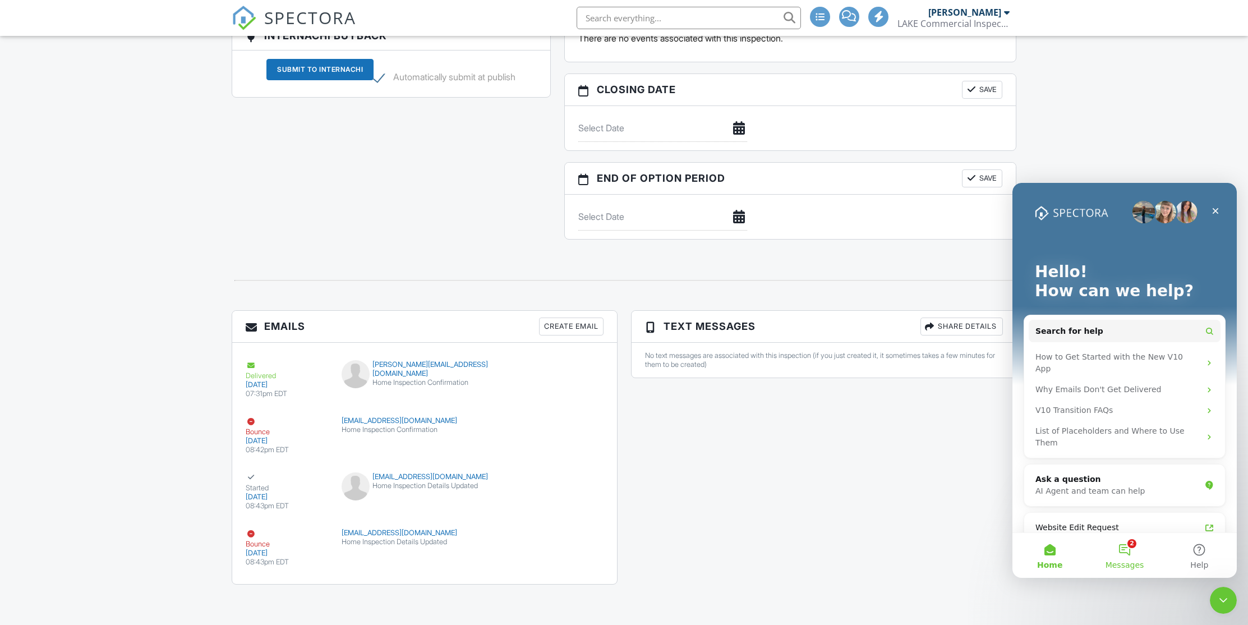
click at [1122, 551] on button "2 Messages" at bounding box center [1124, 555] width 75 height 45
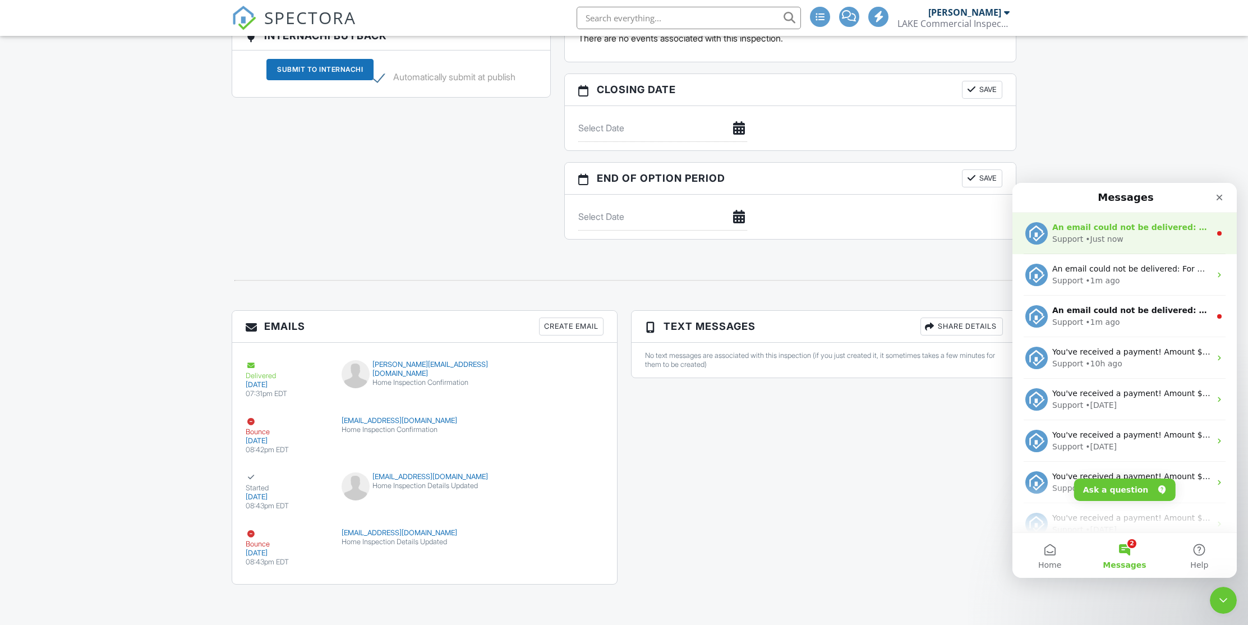
click at [1157, 234] on div "Support • Just now" at bounding box center [1131, 239] width 158 height 12
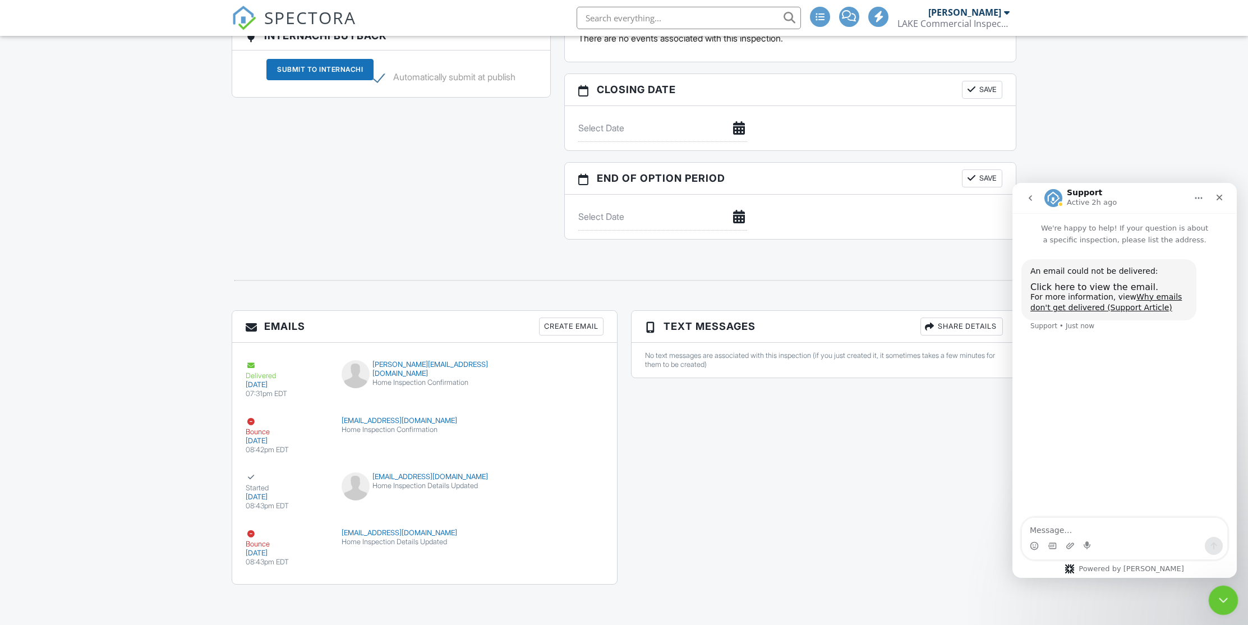
click at [1215, 593] on icon "Close Intercom Messenger" at bounding box center [1221, 598] width 13 height 13
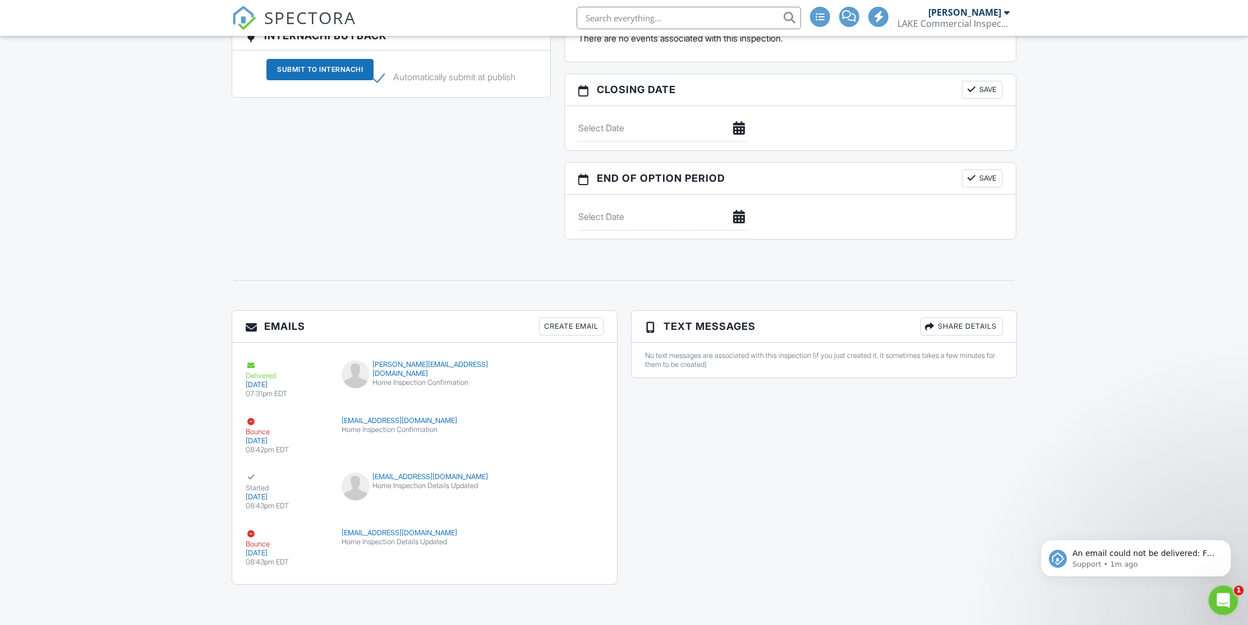
click at [1224, 599] on icon "Open Intercom Messenger" at bounding box center [1221, 598] width 19 height 19
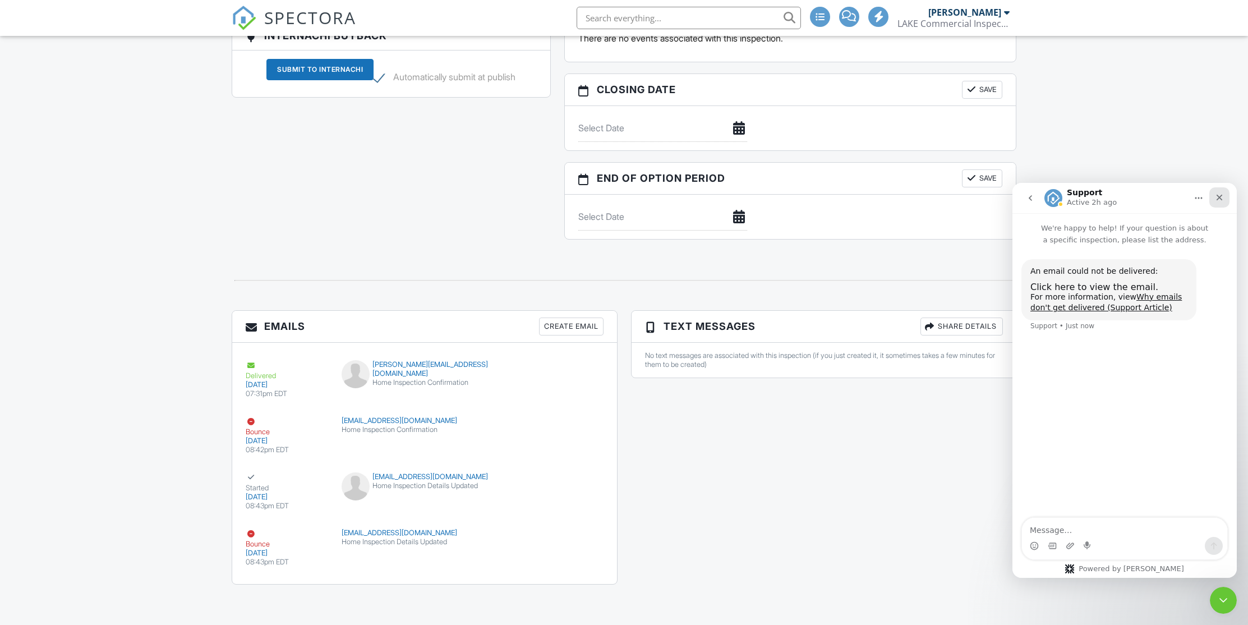
click at [1223, 197] on icon "Close" at bounding box center [1219, 197] width 9 height 9
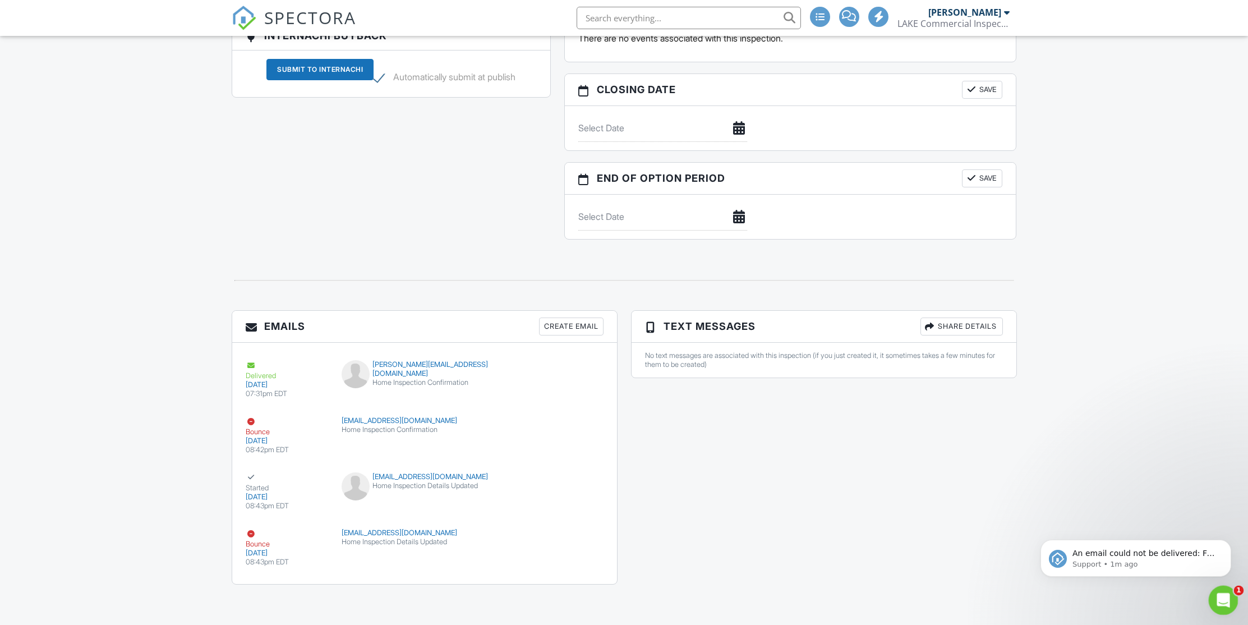
drag, startPoint x: 1216, startPoint y: 599, endPoint x: 2419, endPoint y: 1170, distance: 1331.5
click at [1215, 599] on icon "Open Intercom Messenger" at bounding box center [1221, 598] width 19 height 19
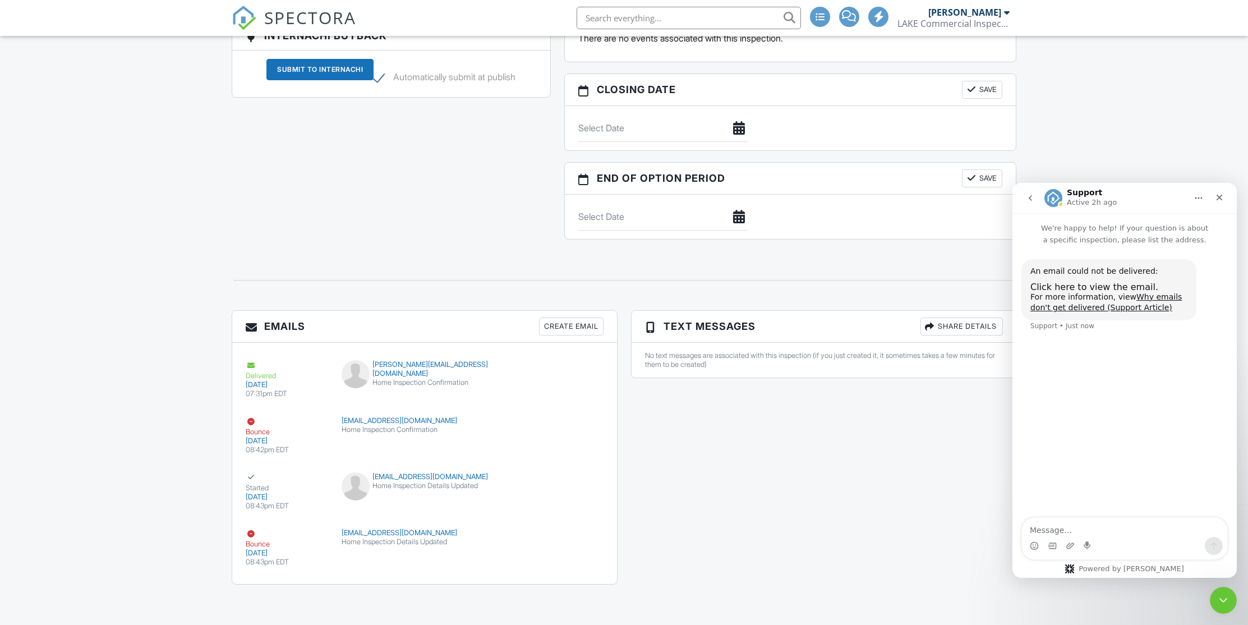
click at [1029, 195] on icon "go back" at bounding box center [1030, 197] width 9 height 9
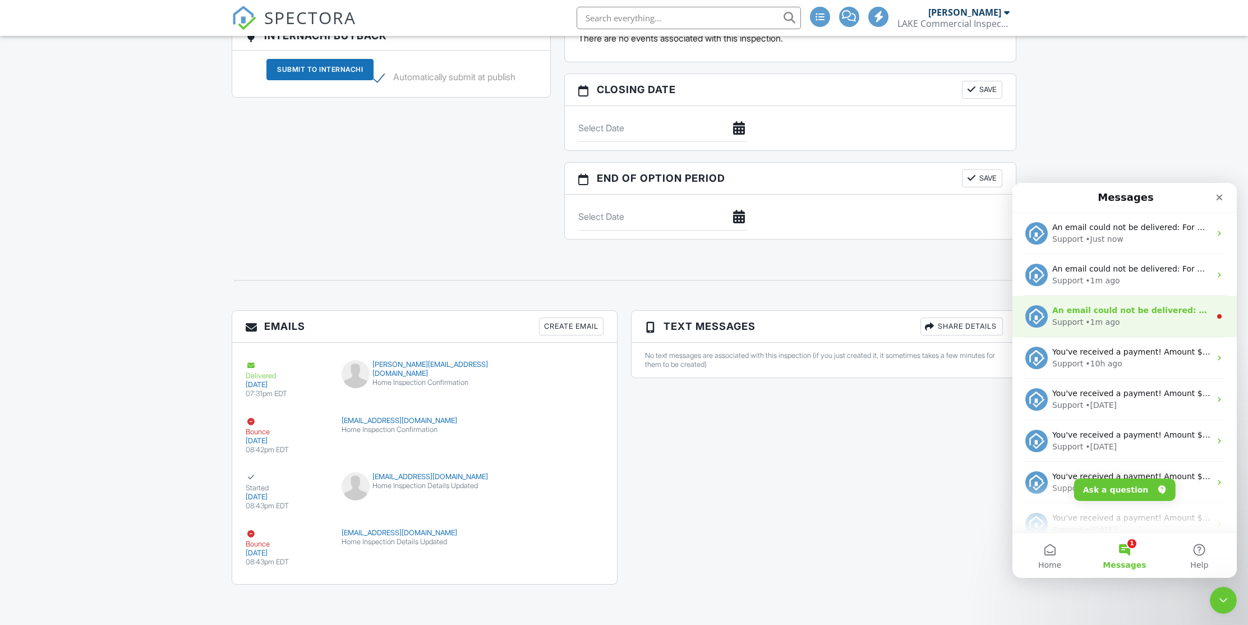
click at [1144, 324] on div "Support • 1m ago" at bounding box center [1131, 322] width 158 height 12
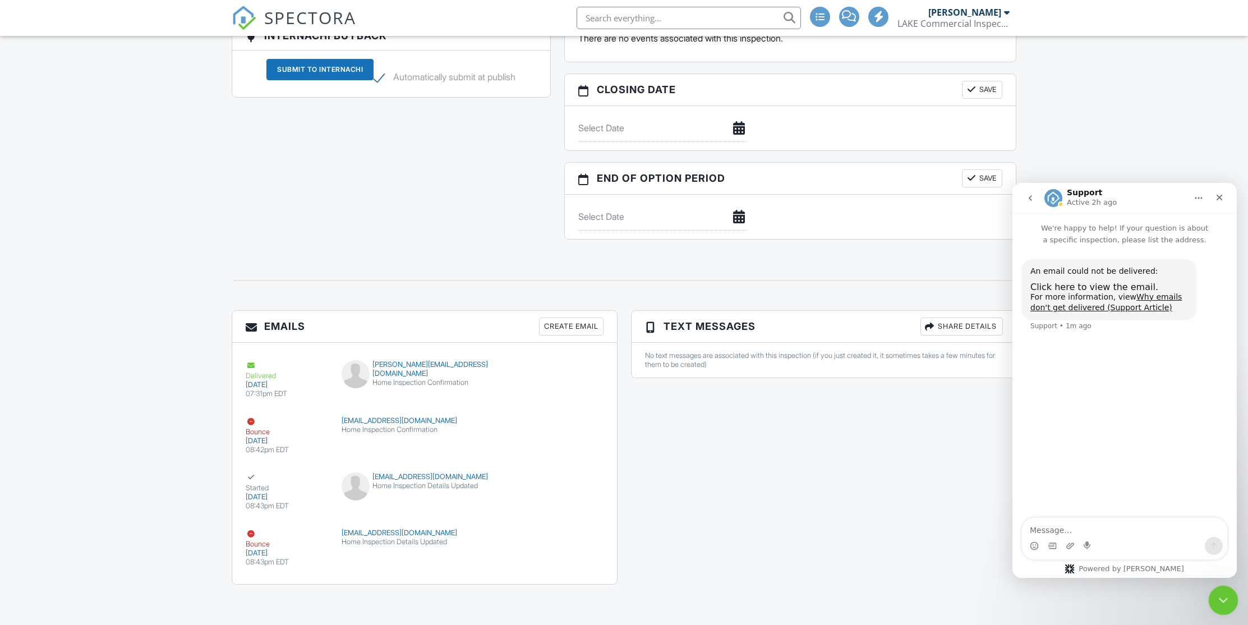
click at [1214, 599] on div "Close Intercom Messenger" at bounding box center [1221, 598] width 27 height 27
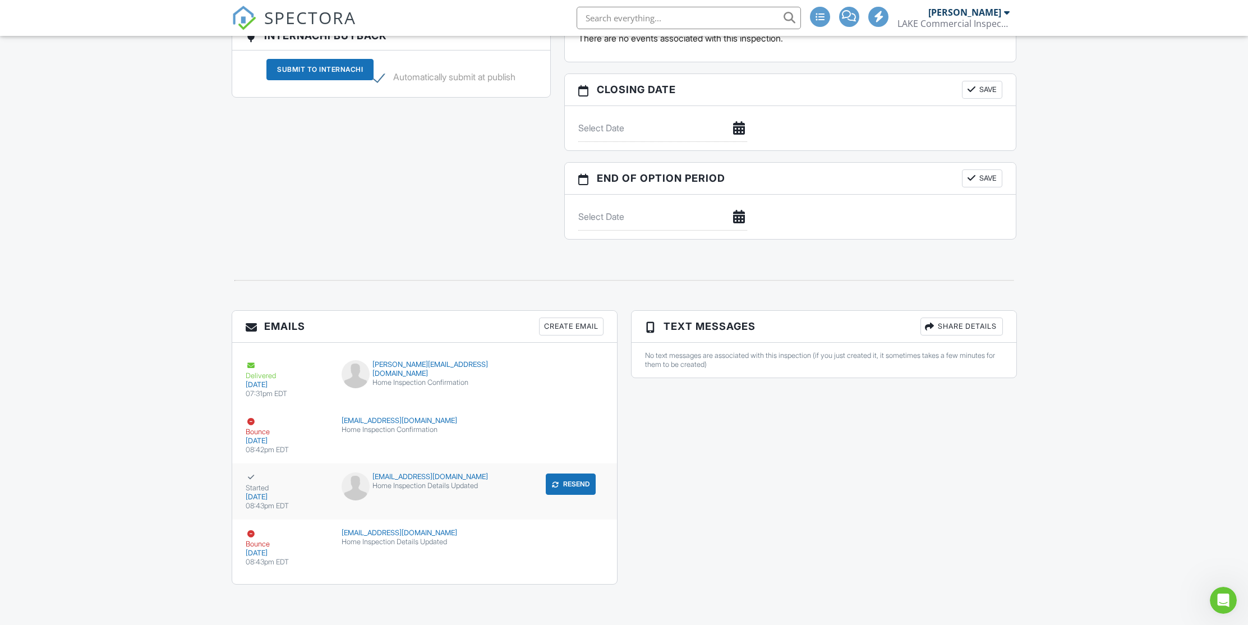
click at [572, 488] on button "Resend" at bounding box center [571, 483] width 50 height 21
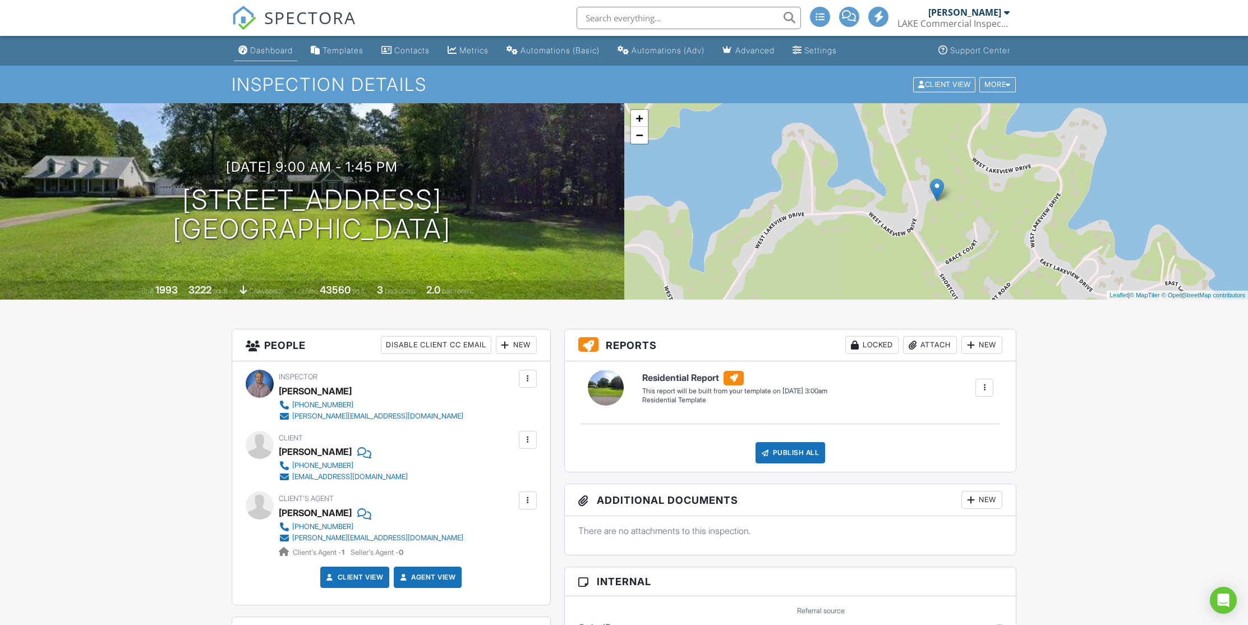
click at [287, 48] on div "Dashboard" at bounding box center [271, 50] width 43 height 10
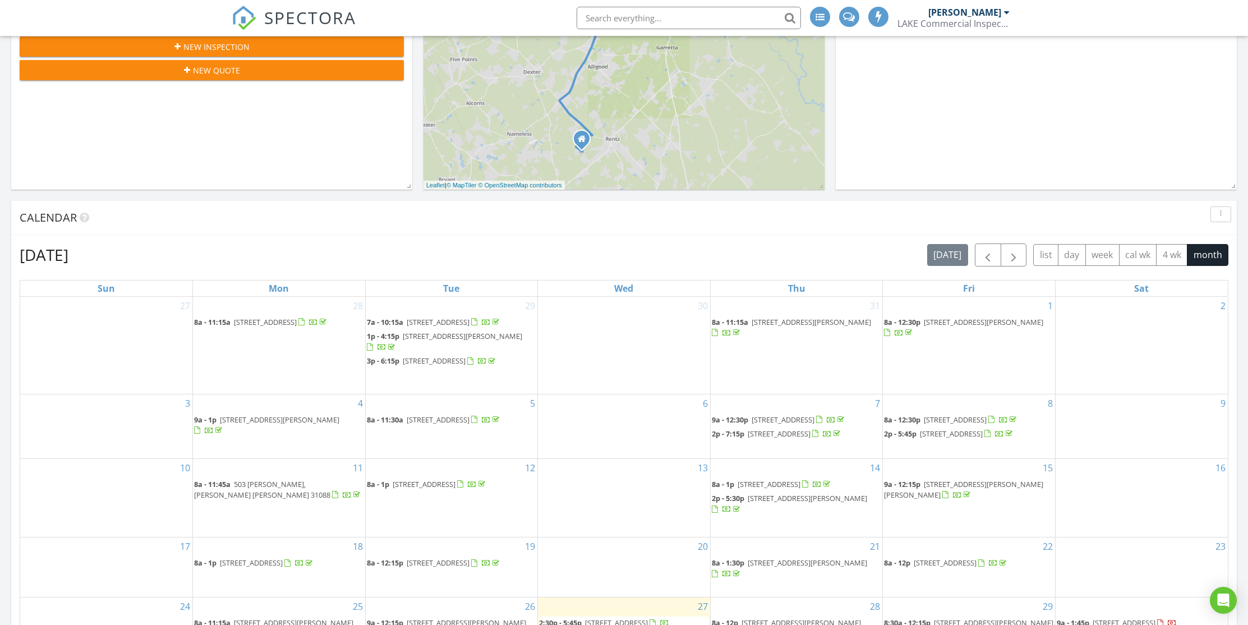
scroll to position [529, 0]
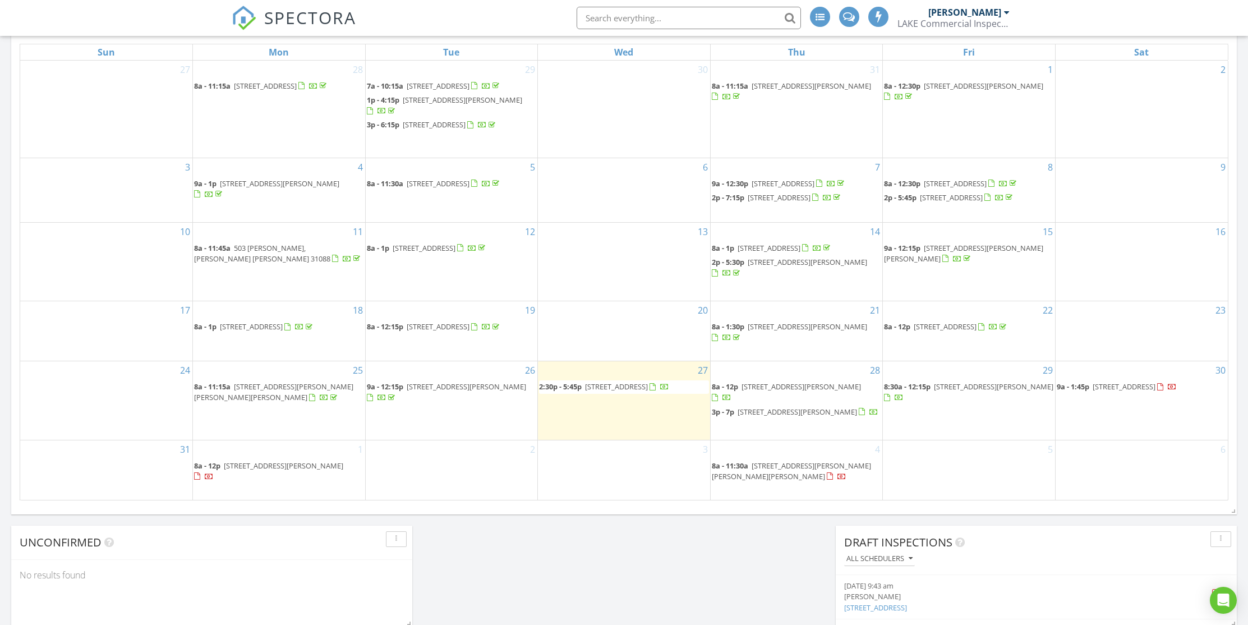
click at [807, 391] on span "331 Doles Blvd, Milledgeville 31061" at bounding box center [800, 386] width 119 height 10
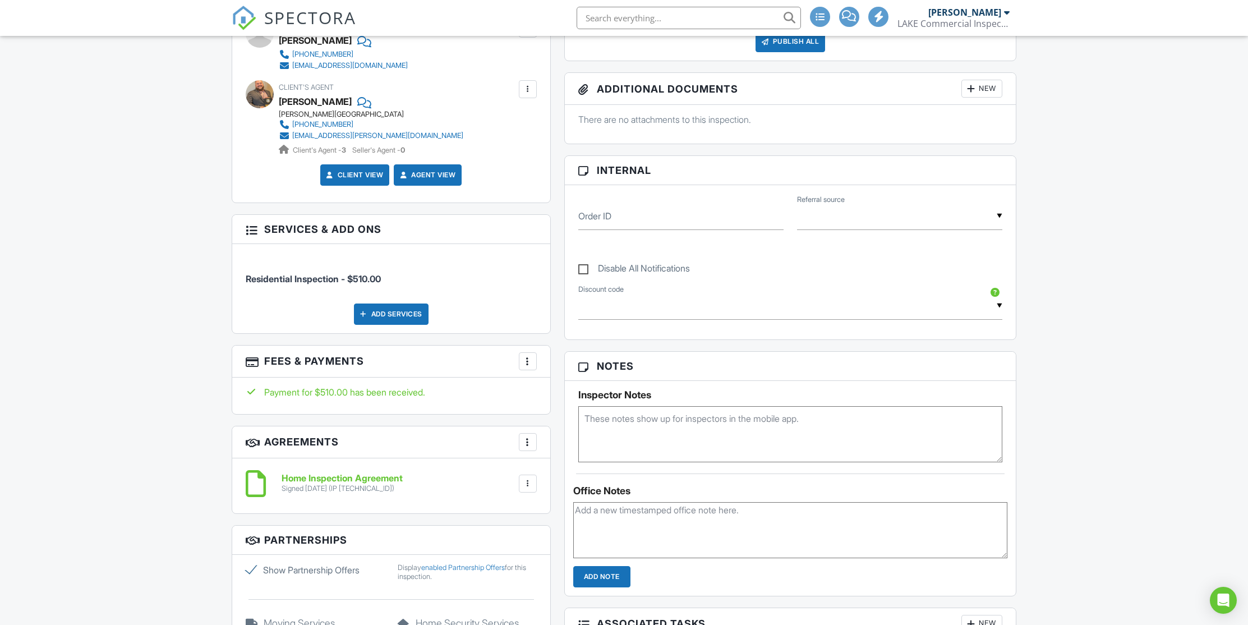
scroll to position [445, 0]
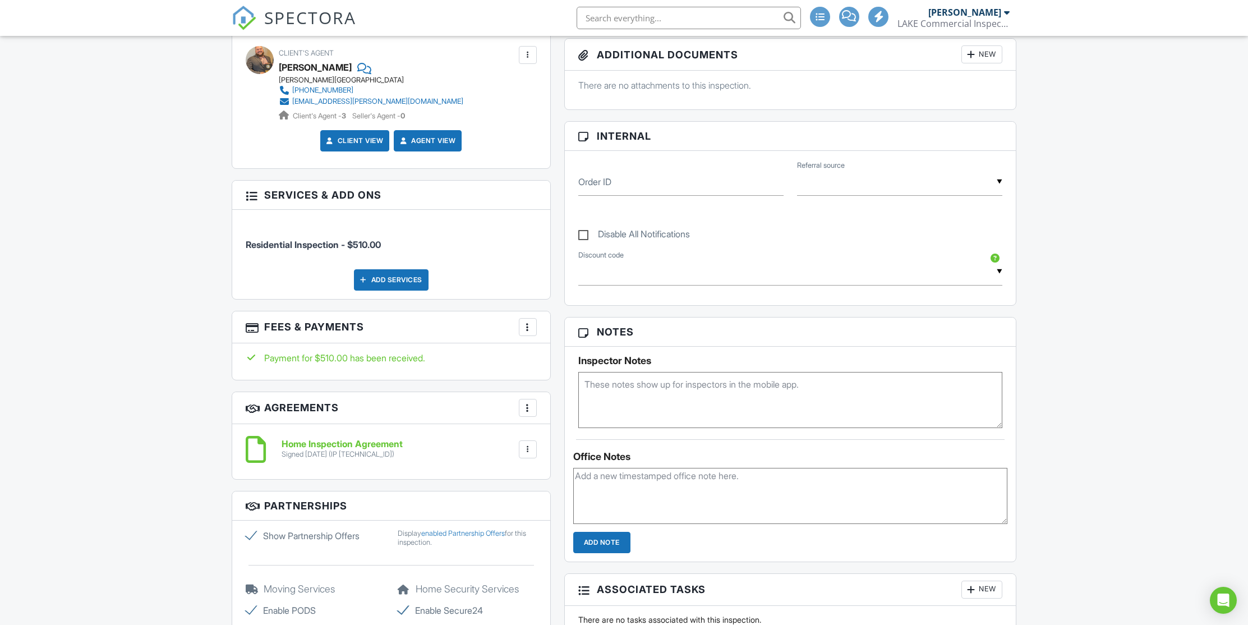
click at [611, 396] on textarea at bounding box center [790, 400] width 425 height 56
type textarea "listing agent will meet you"
click at [603, 543] on input "Add Note" at bounding box center [601, 542] width 57 height 21
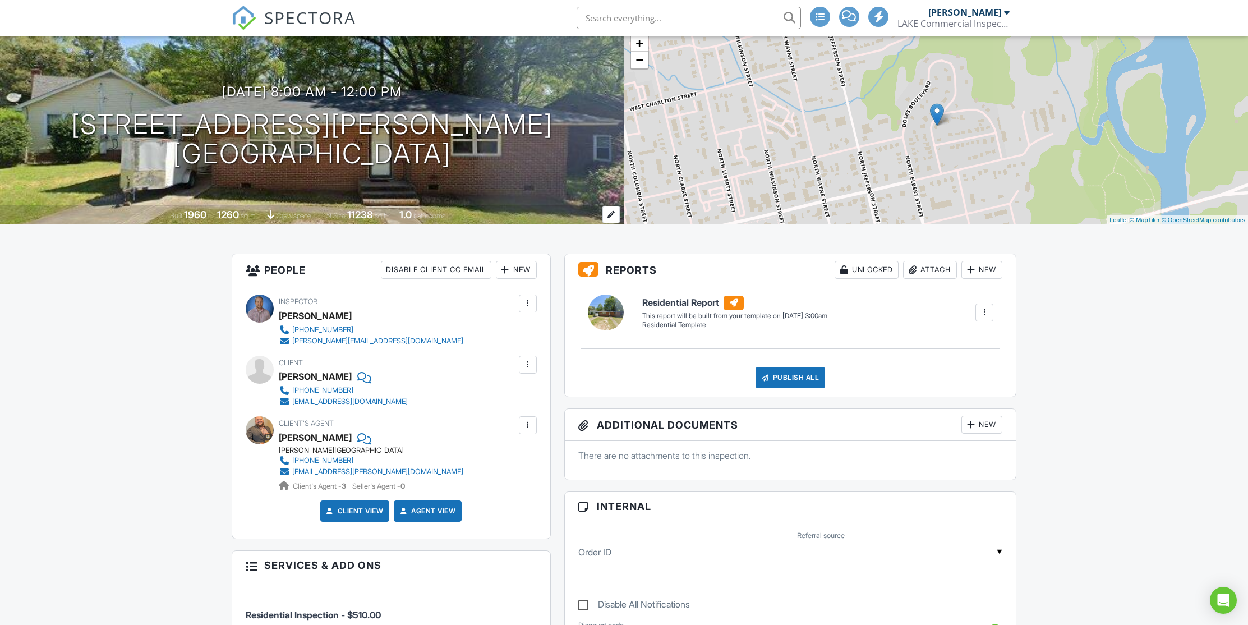
scroll to position [0, 0]
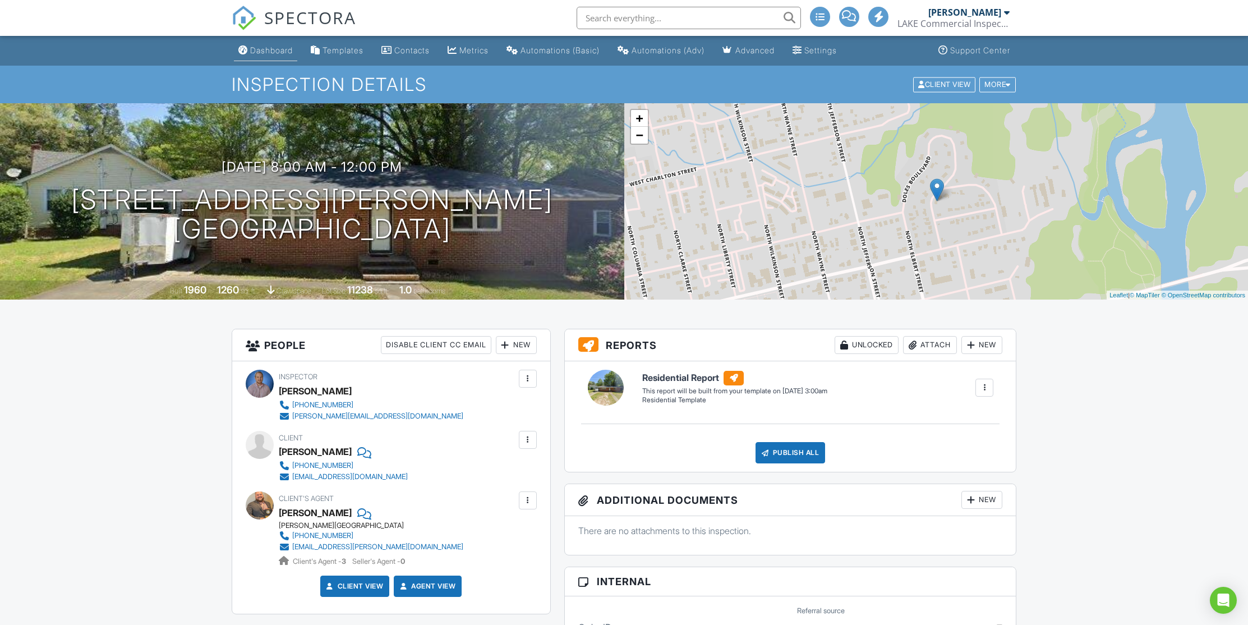
click at [282, 49] on div "Dashboard" at bounding box center [271, 50] width 43 height 10
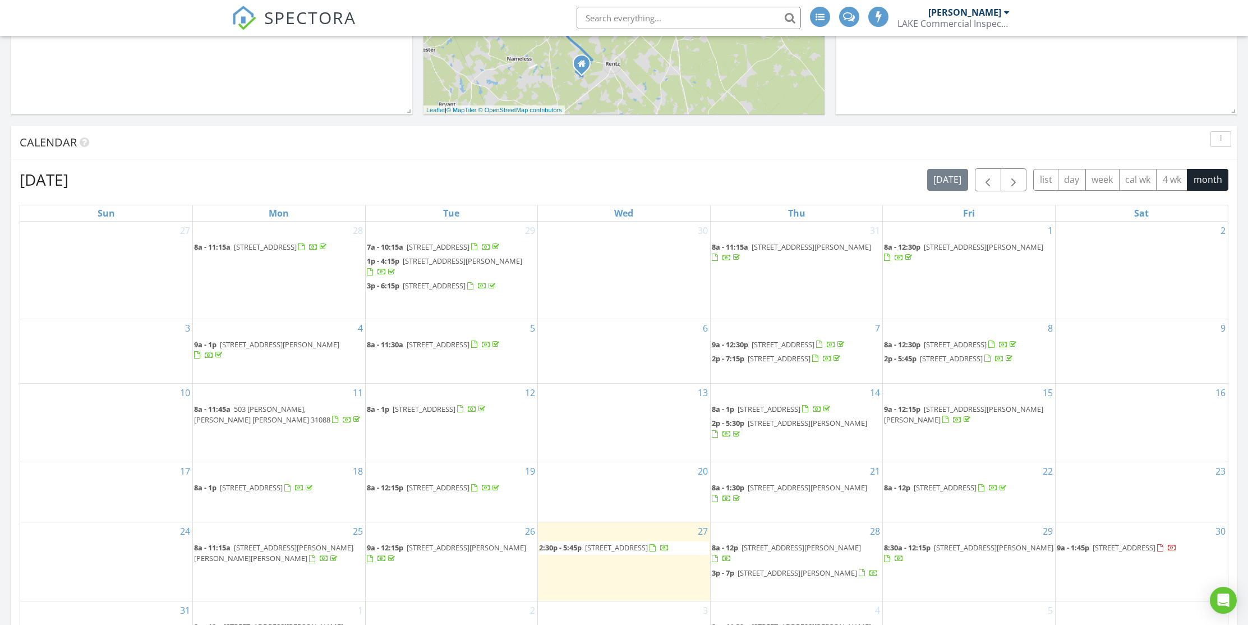
scroll to position [607, 0]
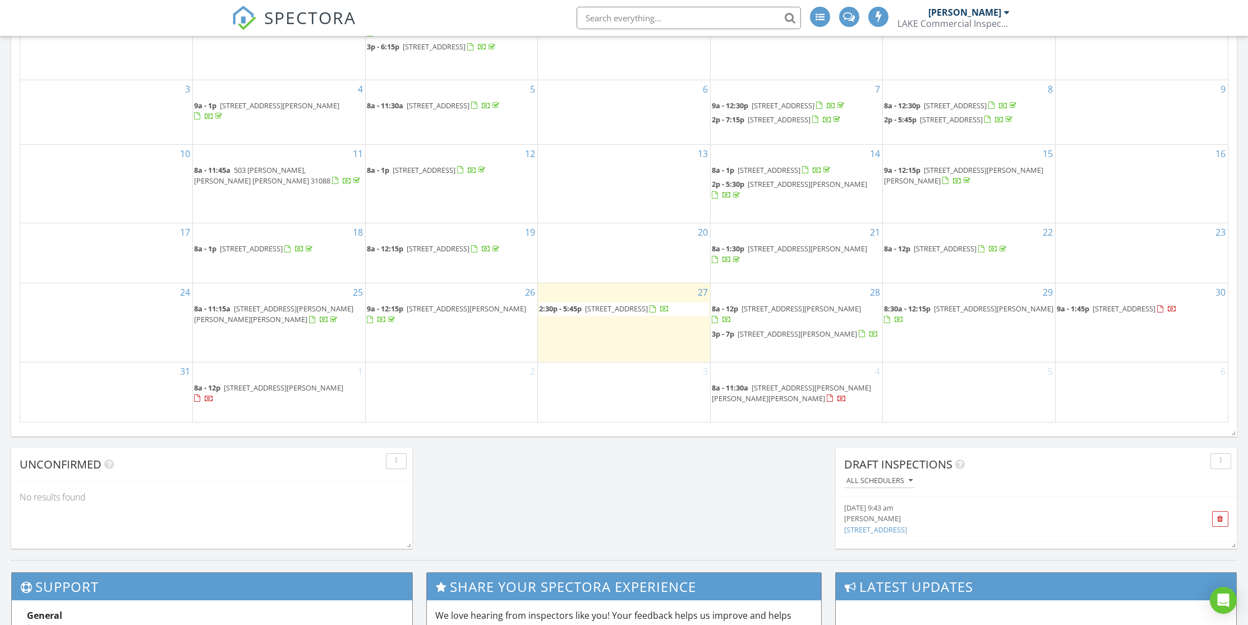
click at [819, 336] on span "123 Helen Cir SW, Milledgeville 31061" at bounding box center [796, 334] width 119 height 10
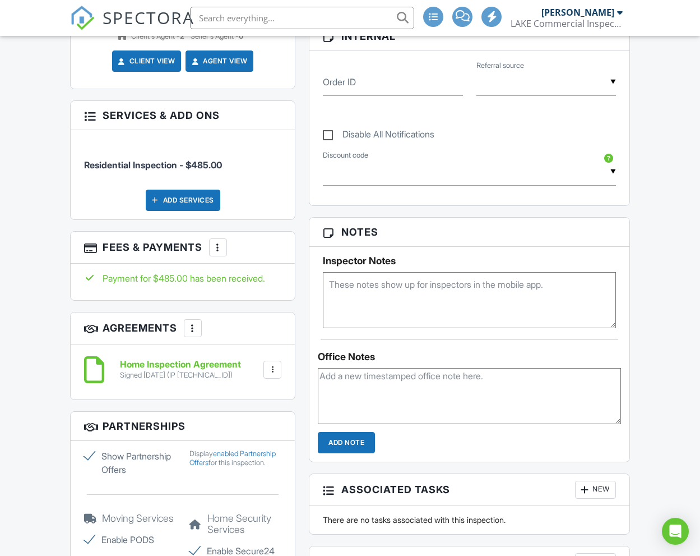
scroll to position [568, 0]
click at [358, 303] on textarea at bounding box center [469, 300] width 293 height 56
type textarea "You have to give agent a 2 hour heads up so she can meet you there"
click at [333, 441] on input "Add Note" at bounding box center [346, 442] width 57 height 21
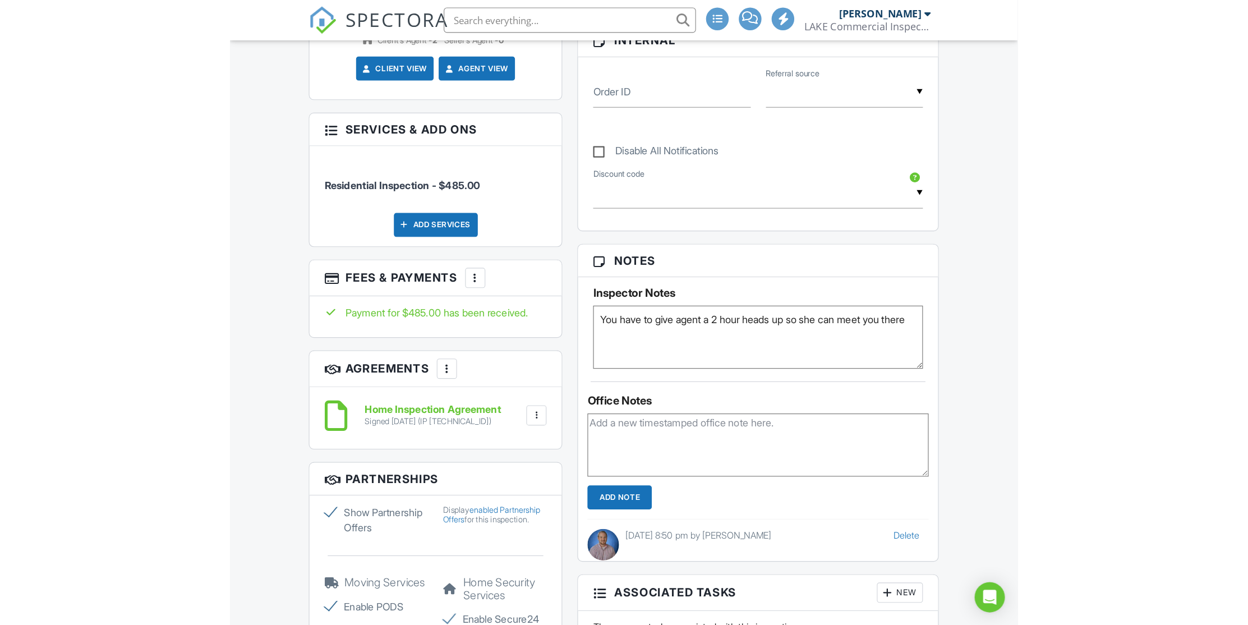
scroll to position [545, 0]
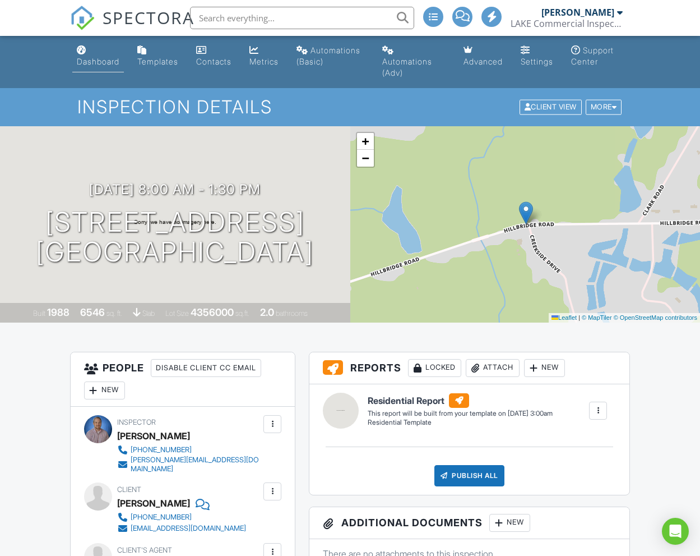
click at [105, 60] on div "Dashboard" at bounding box center [98, 62] width 43 height 10
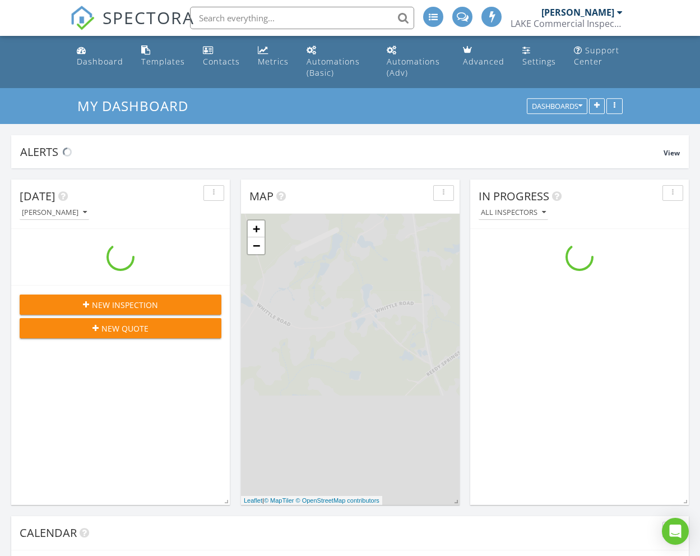
scroll to position [1038, 718]
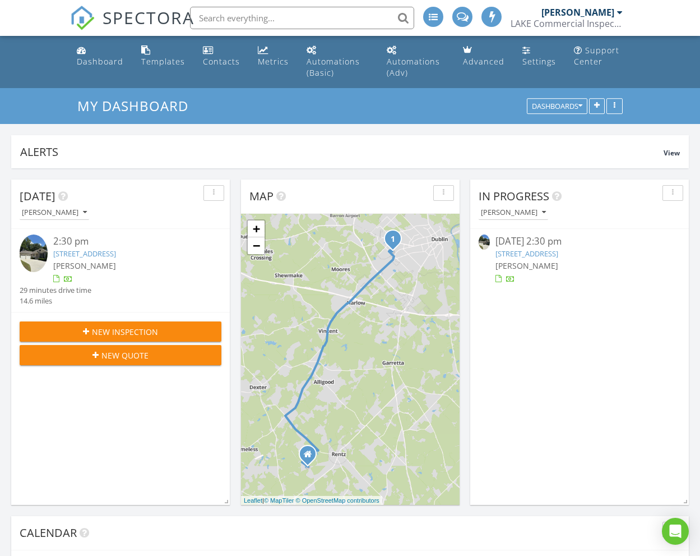
click at [105, 60] on div "Dashboard" at bounding box center [100, 61] width 47 height 11
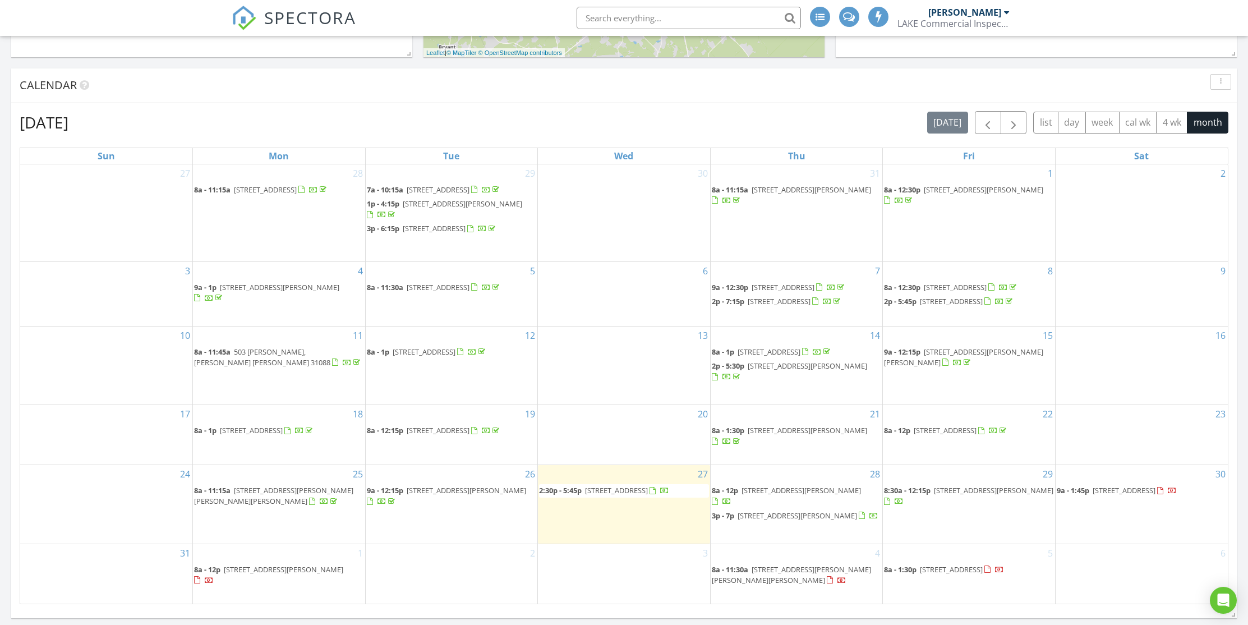
scroll to position [425, 0]
click at [700, 555] on span "[STREET_ADDRESS]" at bounding box center [951, 570] width 63 height 10
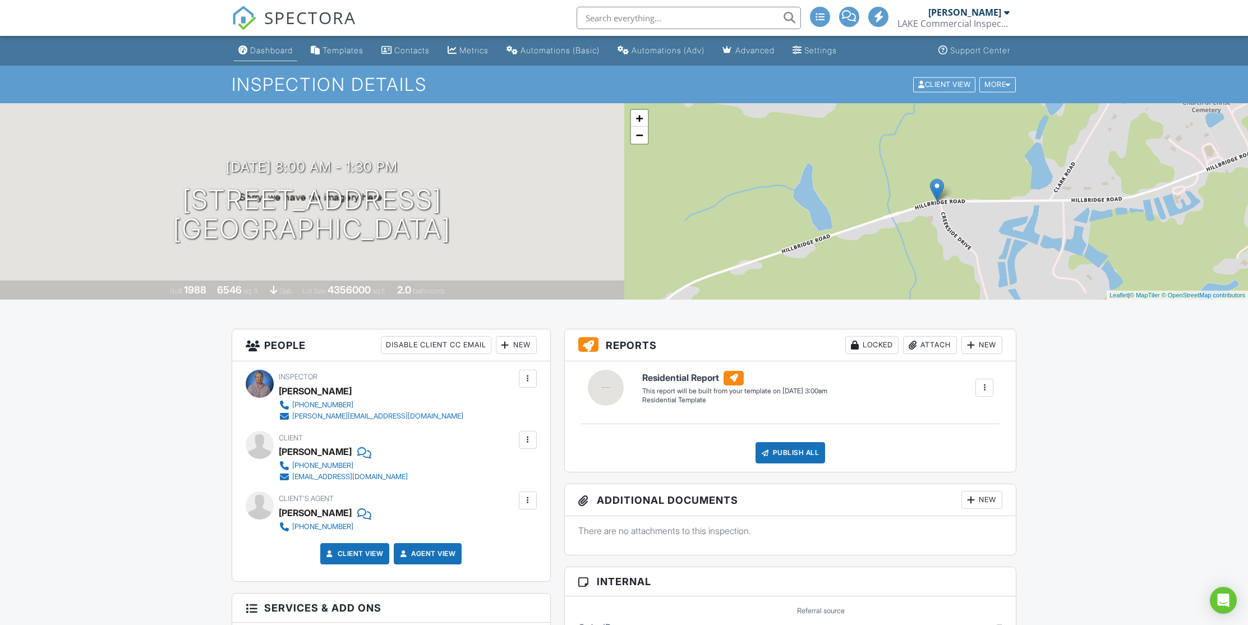
click at [283, 53] on div "Dashboard" at bounding box center [271, 50] width 43 height 10
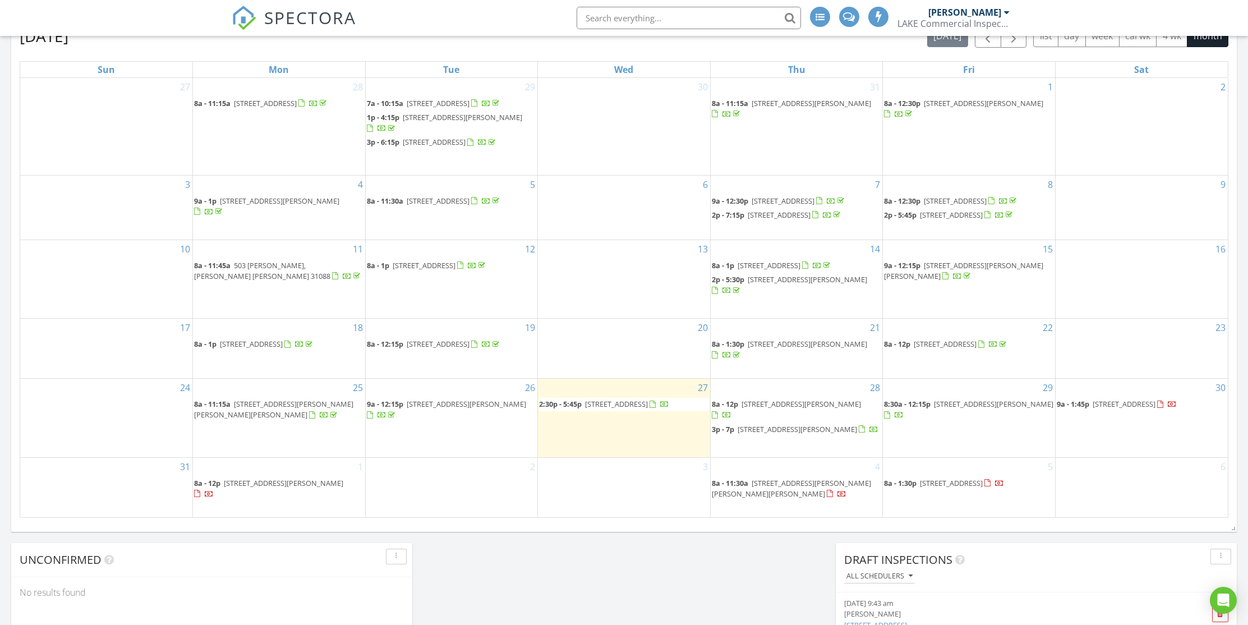
scroll to position [605, 0]
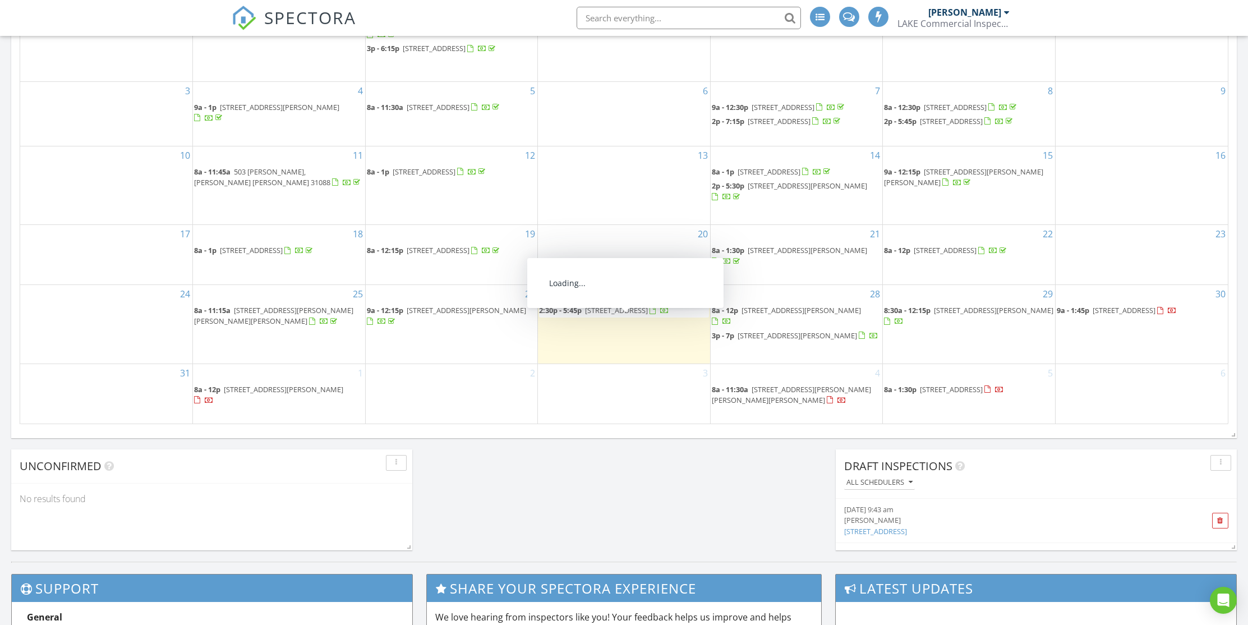
click at [626, 315] on span "307 Oak Pointe Dr, Dublin 31021" at bounding box center [616, 310] width 63 height 10
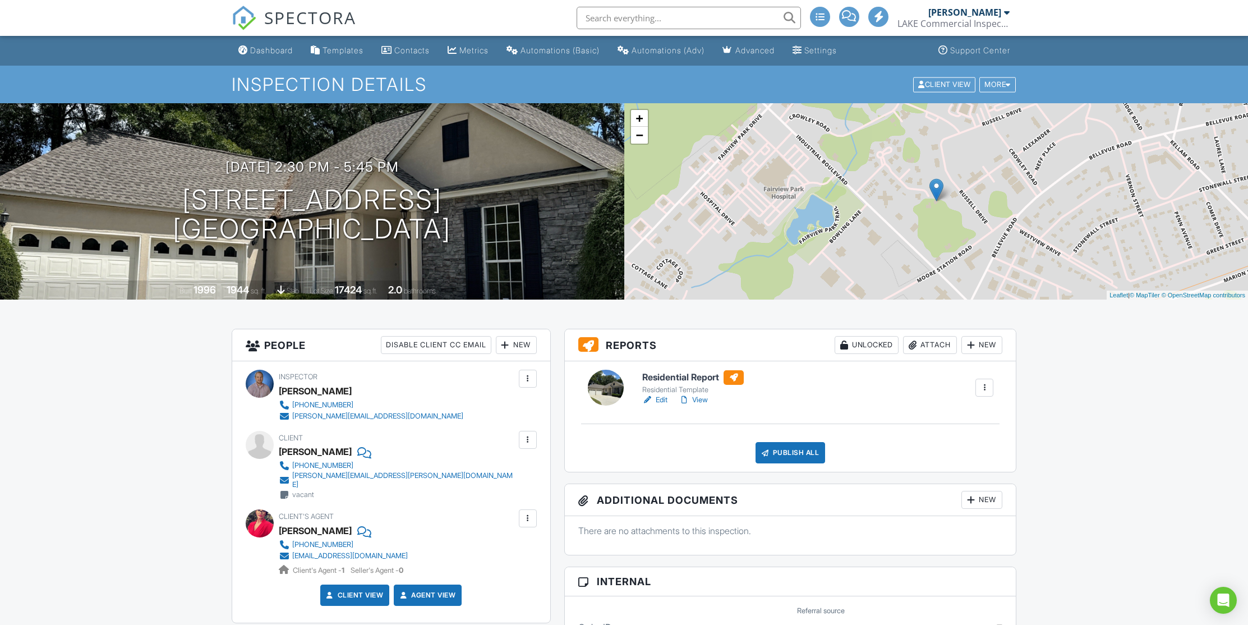
click at [699, 398] on link "View" at bounding box center [693, 399] width 29 height 11
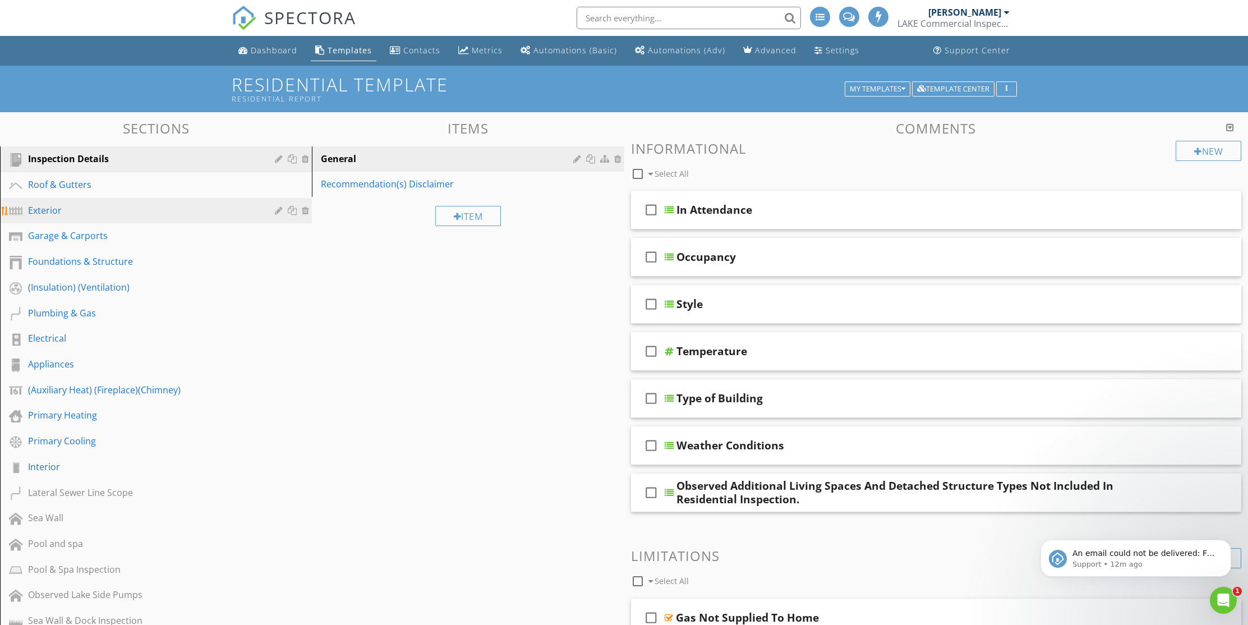
click at [51, 213] on div "Exterior" at bounding box center [143, 210] width 230 height 13
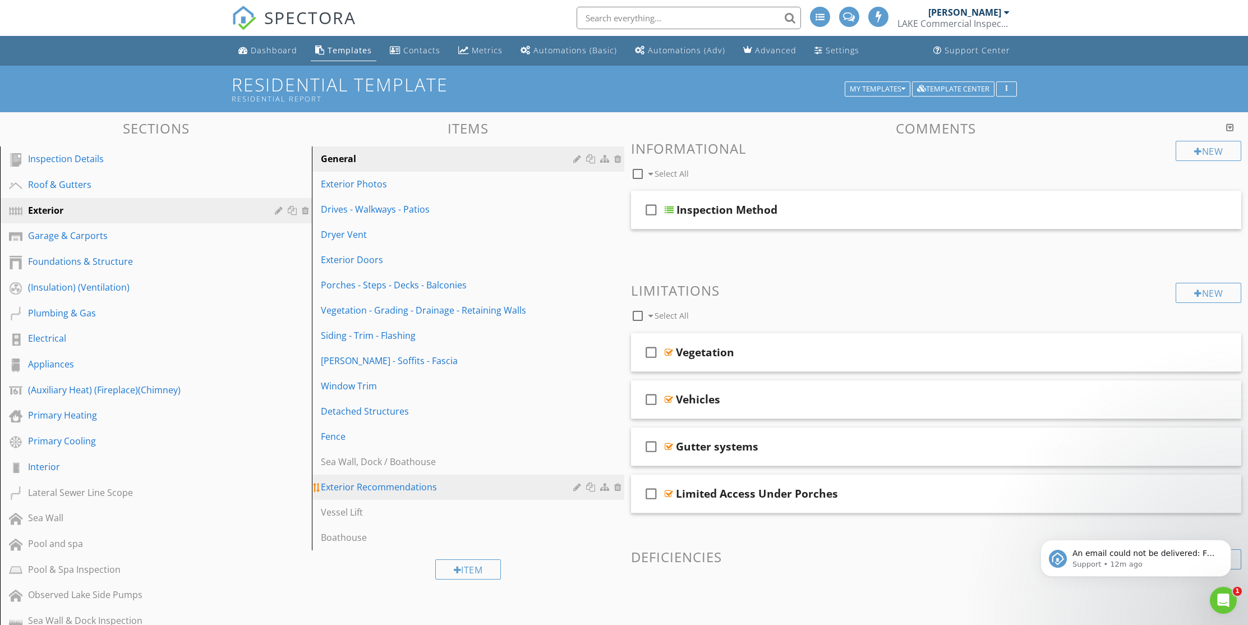
click at [385, 487] on div "Exterior Recommendations" at bounding box center [448, 486] width 255 height 13
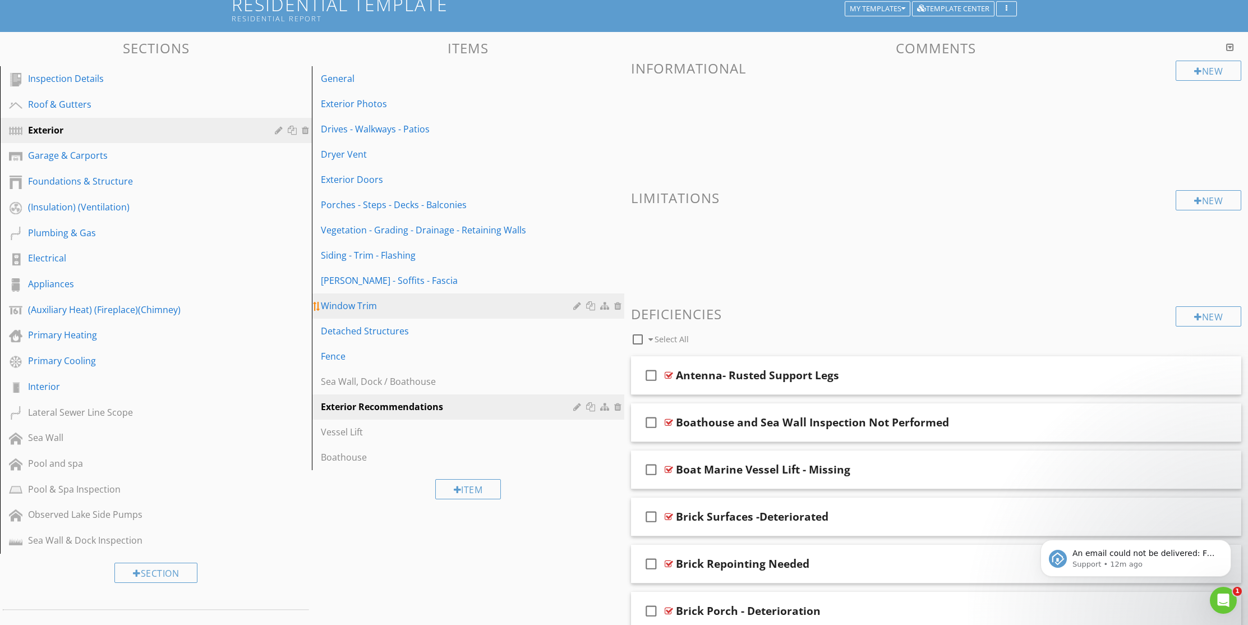
scroll to position [81, 0]
click at [1208, 316] on div "New" at bounding box center [1208, 316] width 66 height 20
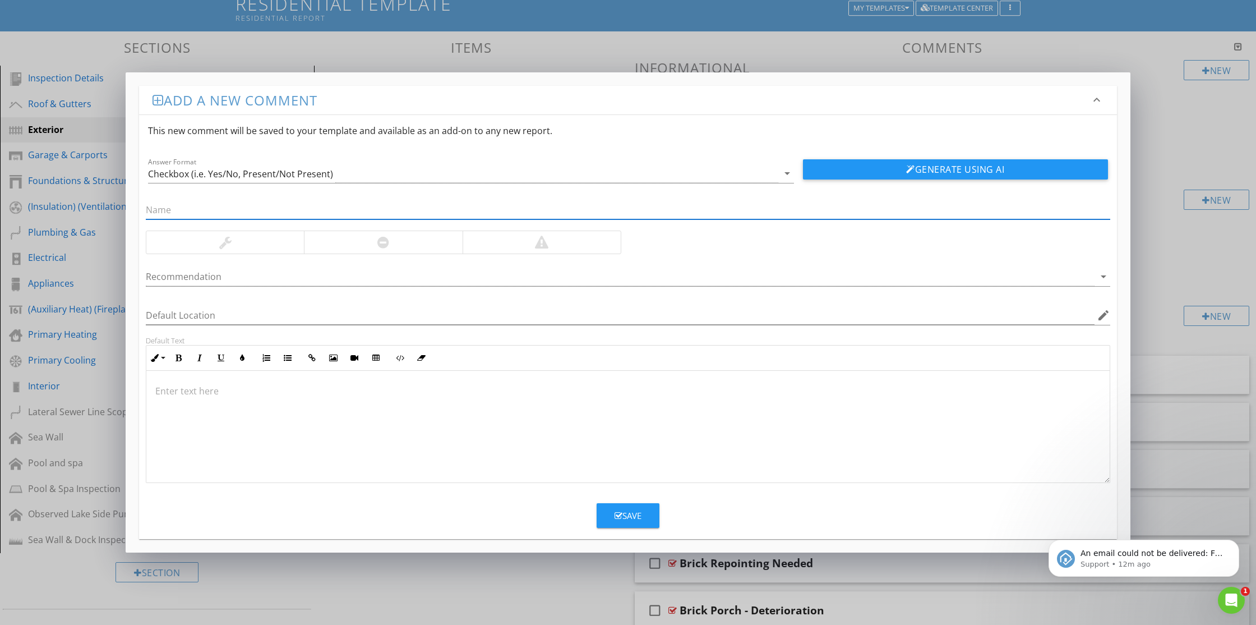
click at [207, 214] on input "text" at bounding box center [628, 210] width 965 height 19
type input "Cracks in Stucco"
click at [896, 169] on button "Generate Using AI" at bounding box center [955, 169] width 305 height 20
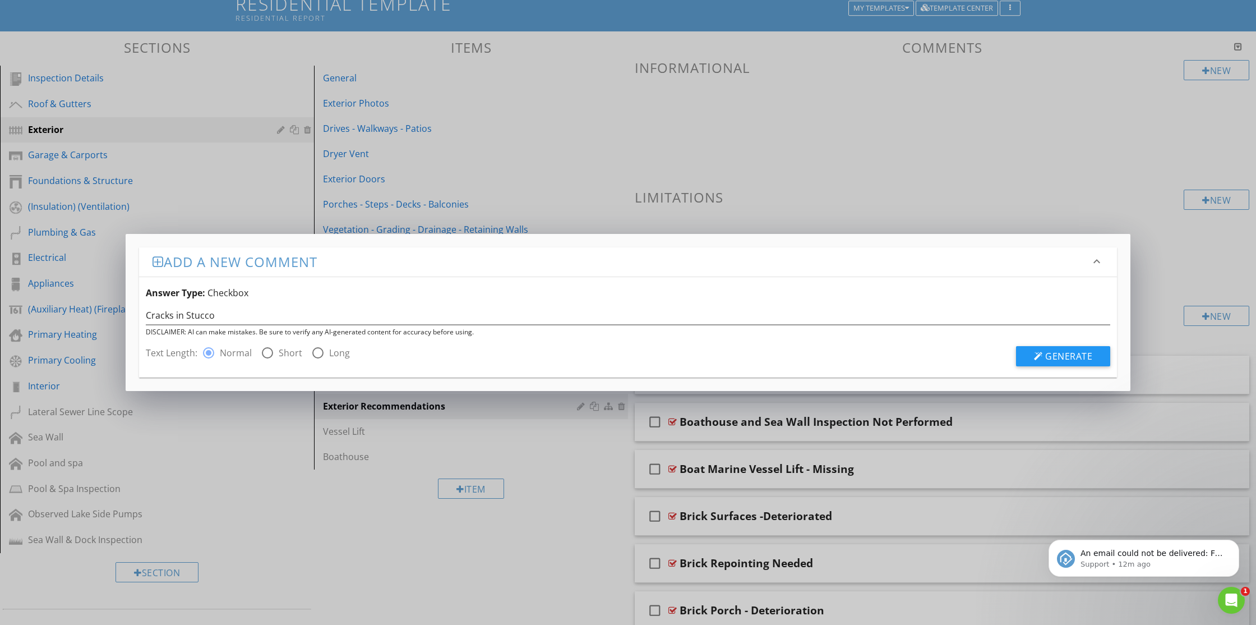
click at [267, 353] on div at bounding box center [267, 352] width 19 height 19
radio input "false"
radio input "true"
click at [1059, 358] on span "Generate" at bounding box center [1068, 356] width 47 height 12
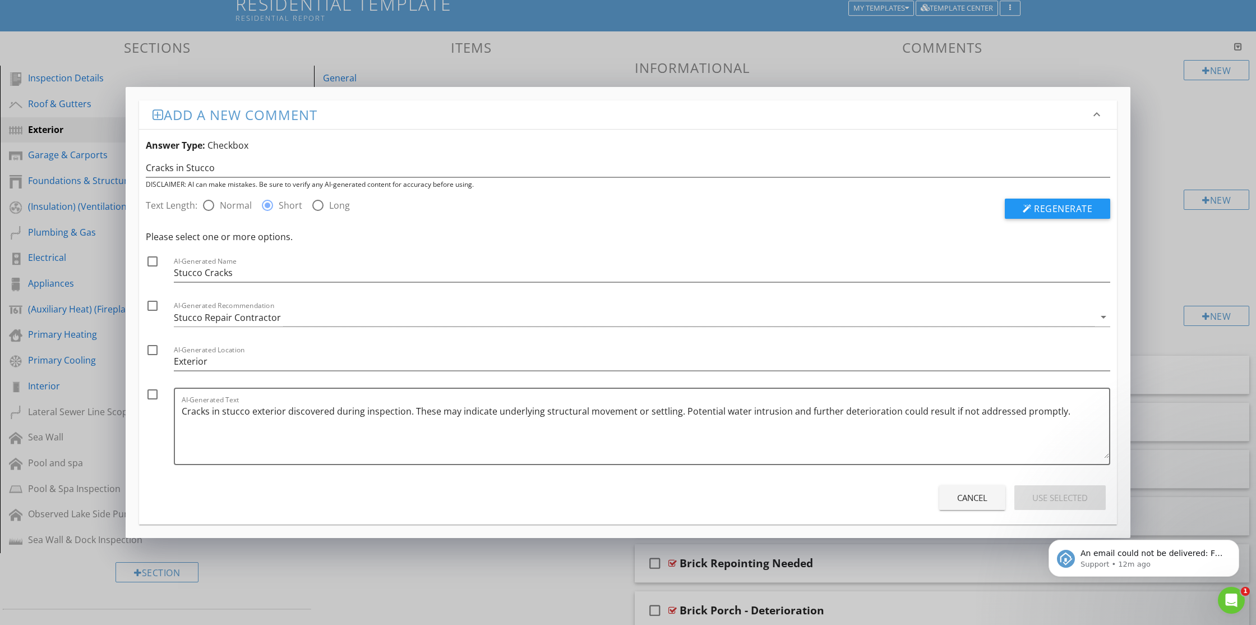
click at [154, 261] on div at bounding box center [152, 261] width 19 height 19
checkbox input "true"
click at [153, 308] on div at bounding box center [152, 305] width 19 height 19
checkbox input "true"
click at [149, 352] on div at bounding box center [152, 349] width 19 height 19
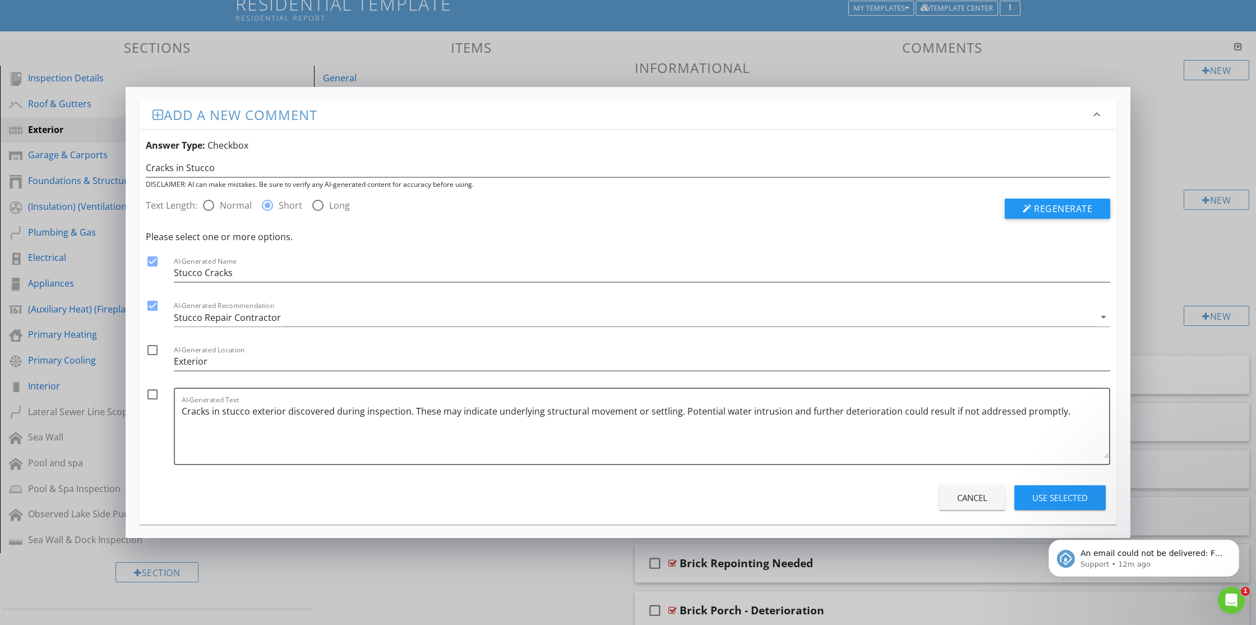
checkbox input "true"
click at [150, 392] on div at bounding box center [152, 394] width 19 height 19
checkbox input "true"
click at [1059, 413] on textarea "Cracks in stucco exterior discovered during inspection. These may indicate unde…" at bounding box center [646, 430] width 928 height 56
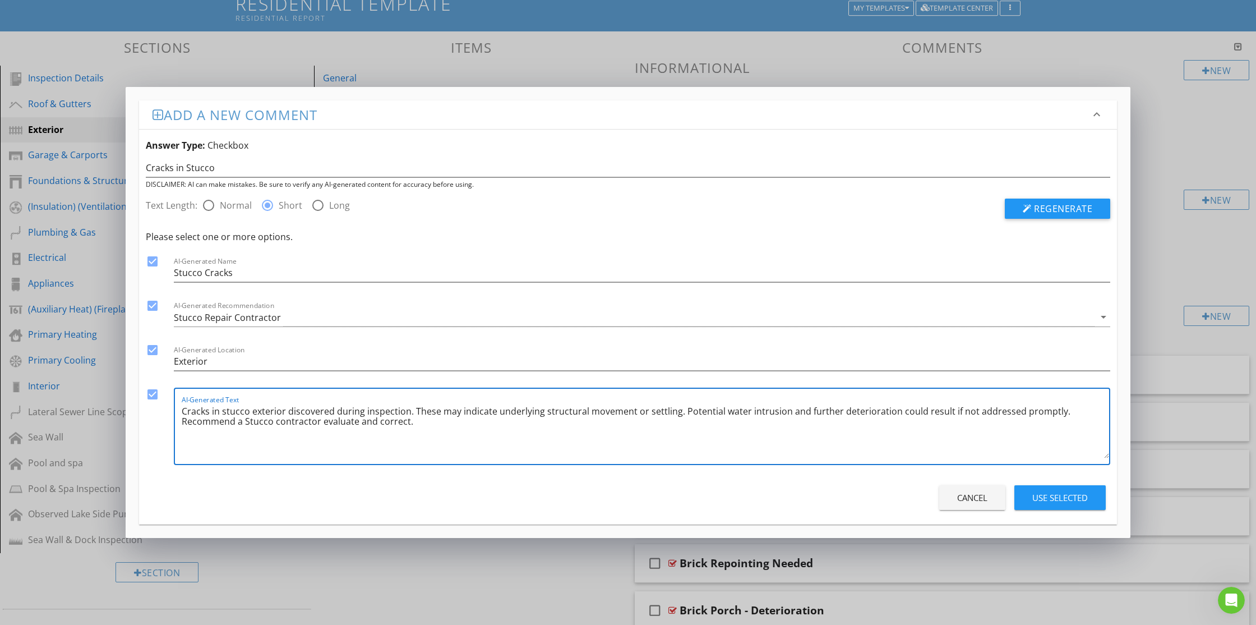
click at [324, 420] on textarea "Cracks in stucco exterior discovered during inspection. These may indicate unde…" at bounding box center [646, 430] width 928 height 56
type textarea "Cracks in stucco exterior discovered during inspection. These may indicate unde…"
click at [1086, 496] on div "Use Selected" at bounding box center [1060, 497] width 56 height 13
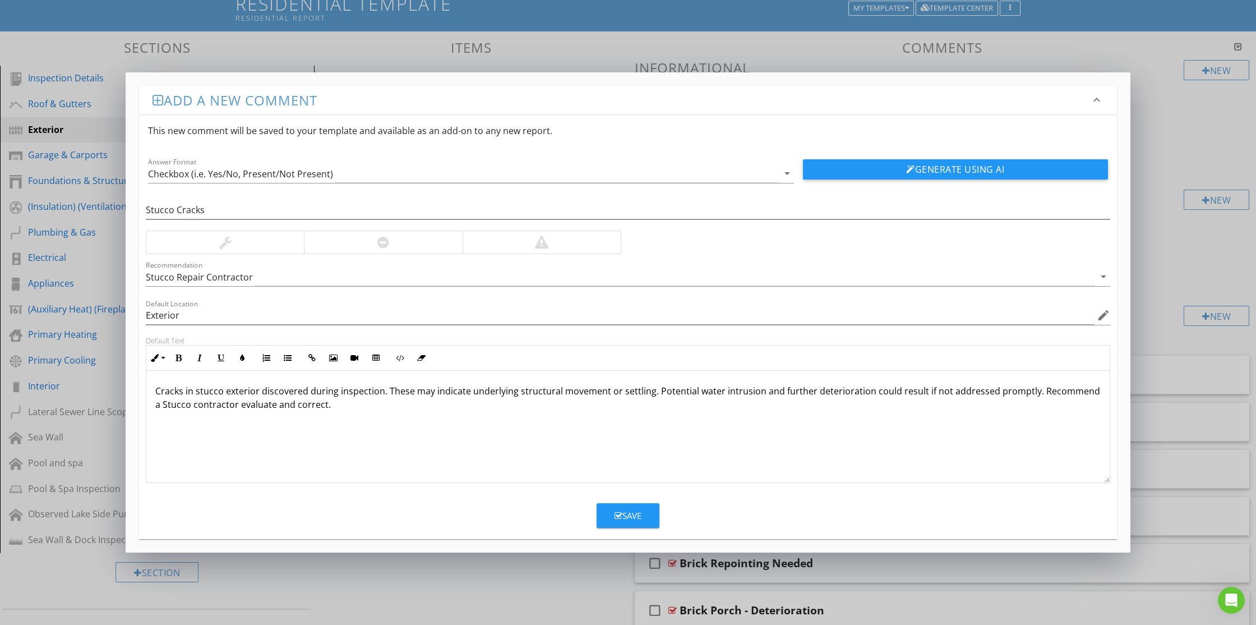
click at [623, 518] on div "Save" at bounding box center [628, 515] width 27 height 13
